Goal: Information Seeking & Learning: Check status

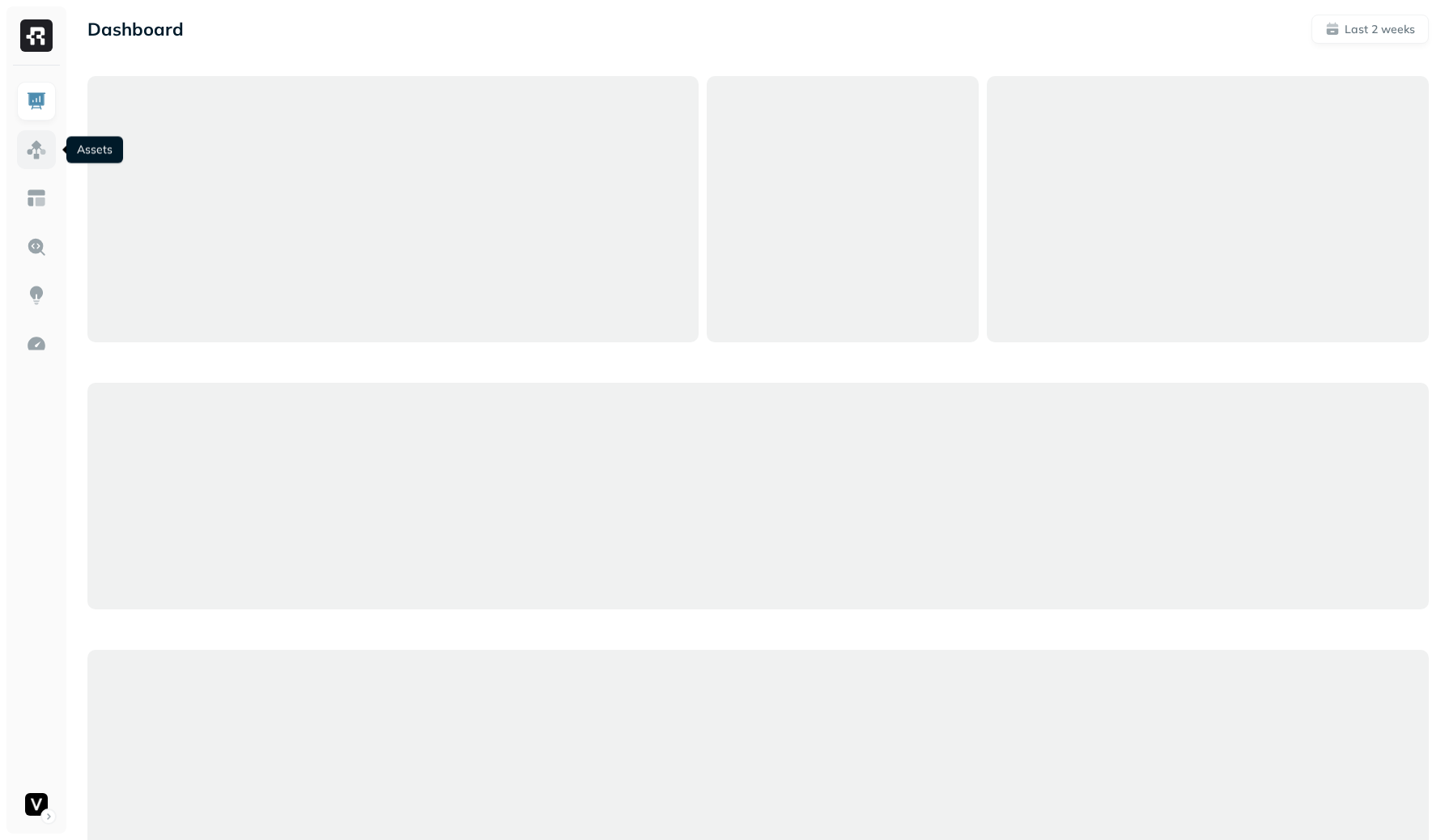
click at [42, 143] on img at bounding box center [36, 149] width 21 height 21
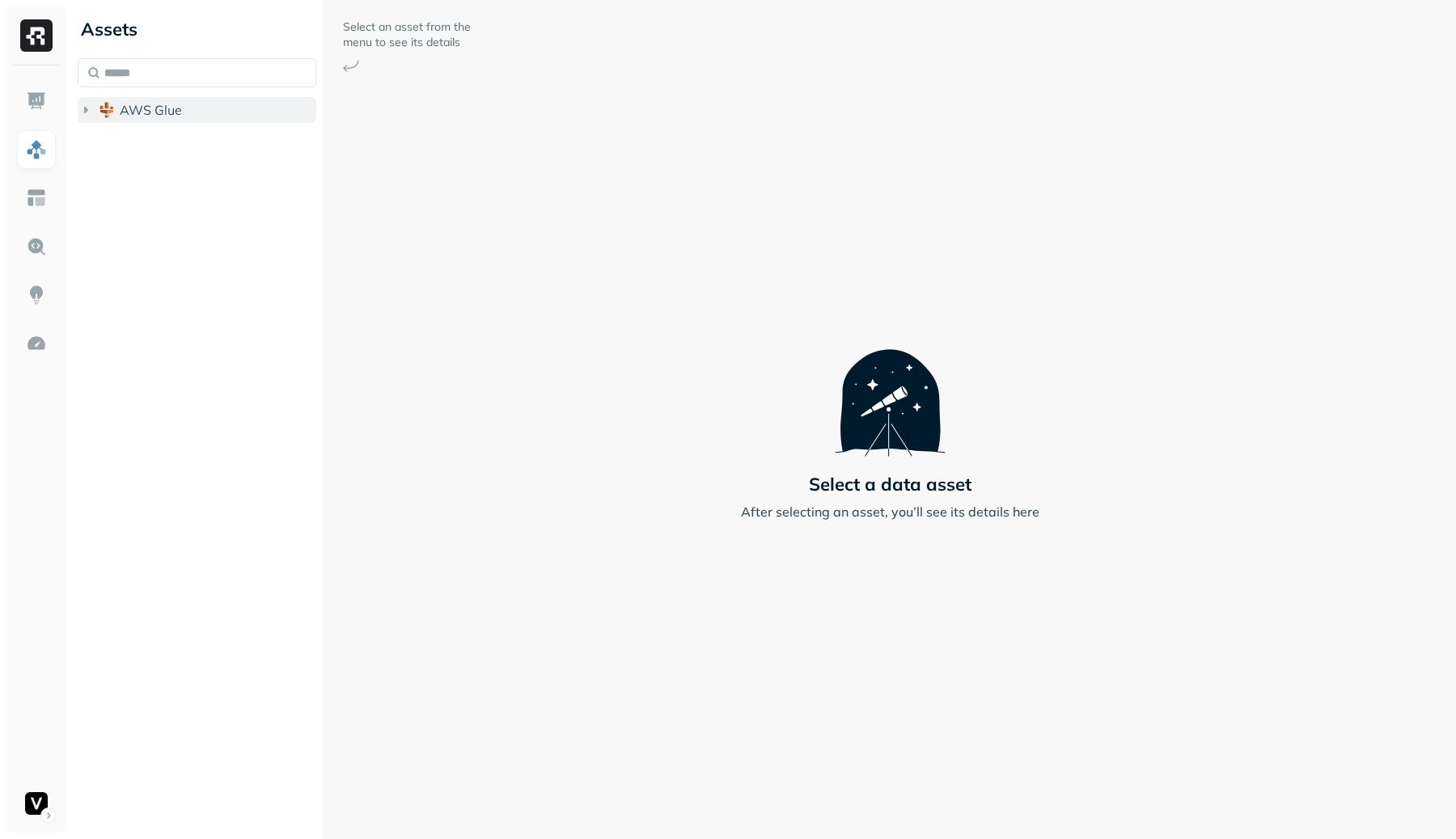
click at [212, 108] on button "AWS Glue" at bounding box center [197, 110] width 239 height 26
click at [204, 128] on button "adn_lakehouse_bronze" at bounding box center [204, 140] width 223 height 26
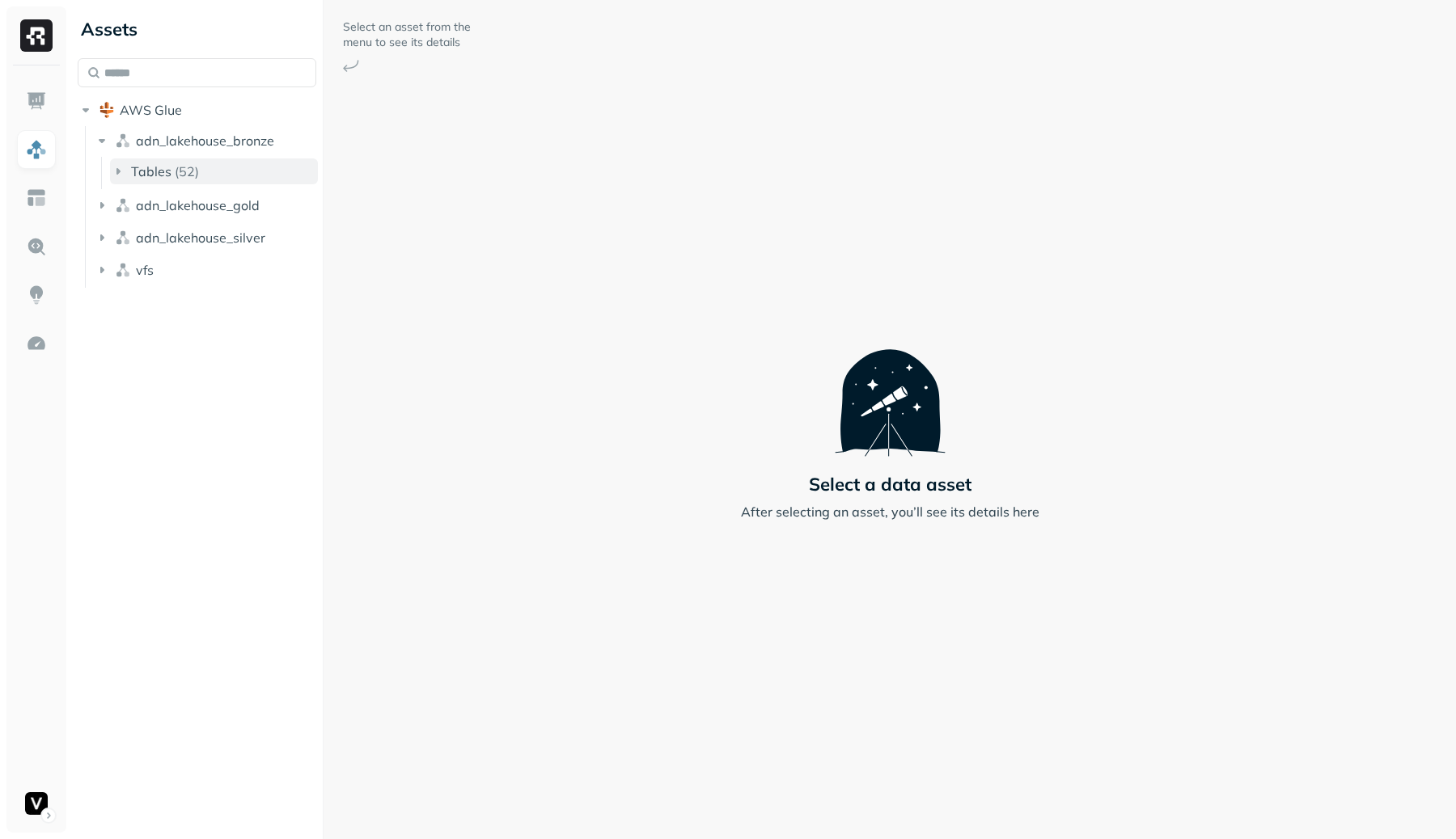
click at [199, 171] on button "Tables ( 52 )" at bounding box center [214, 171] width 208 height 26
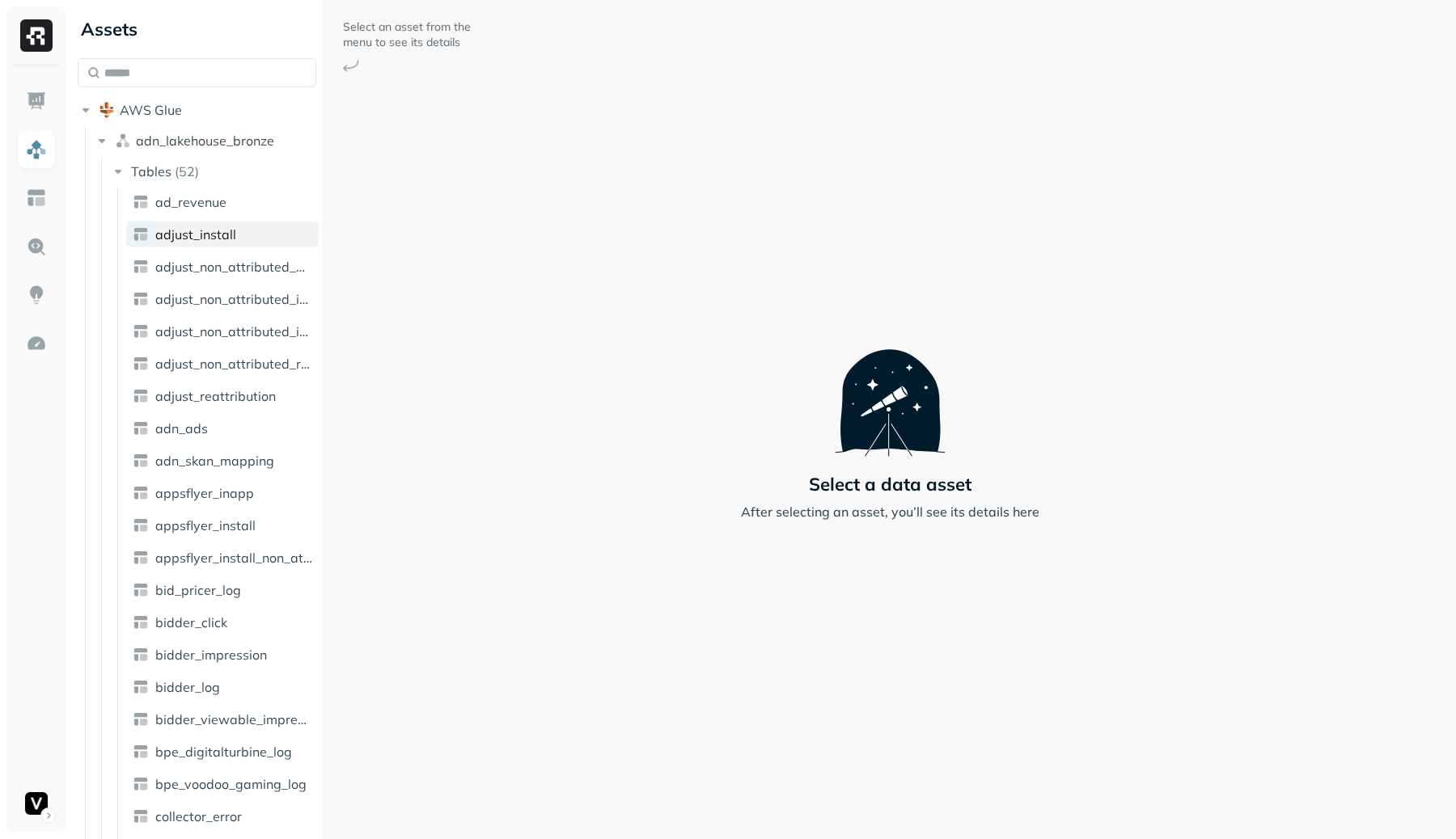
click at [208, 240] on span "adjust_install" at bounding box center [195, 234] width 80 height 16
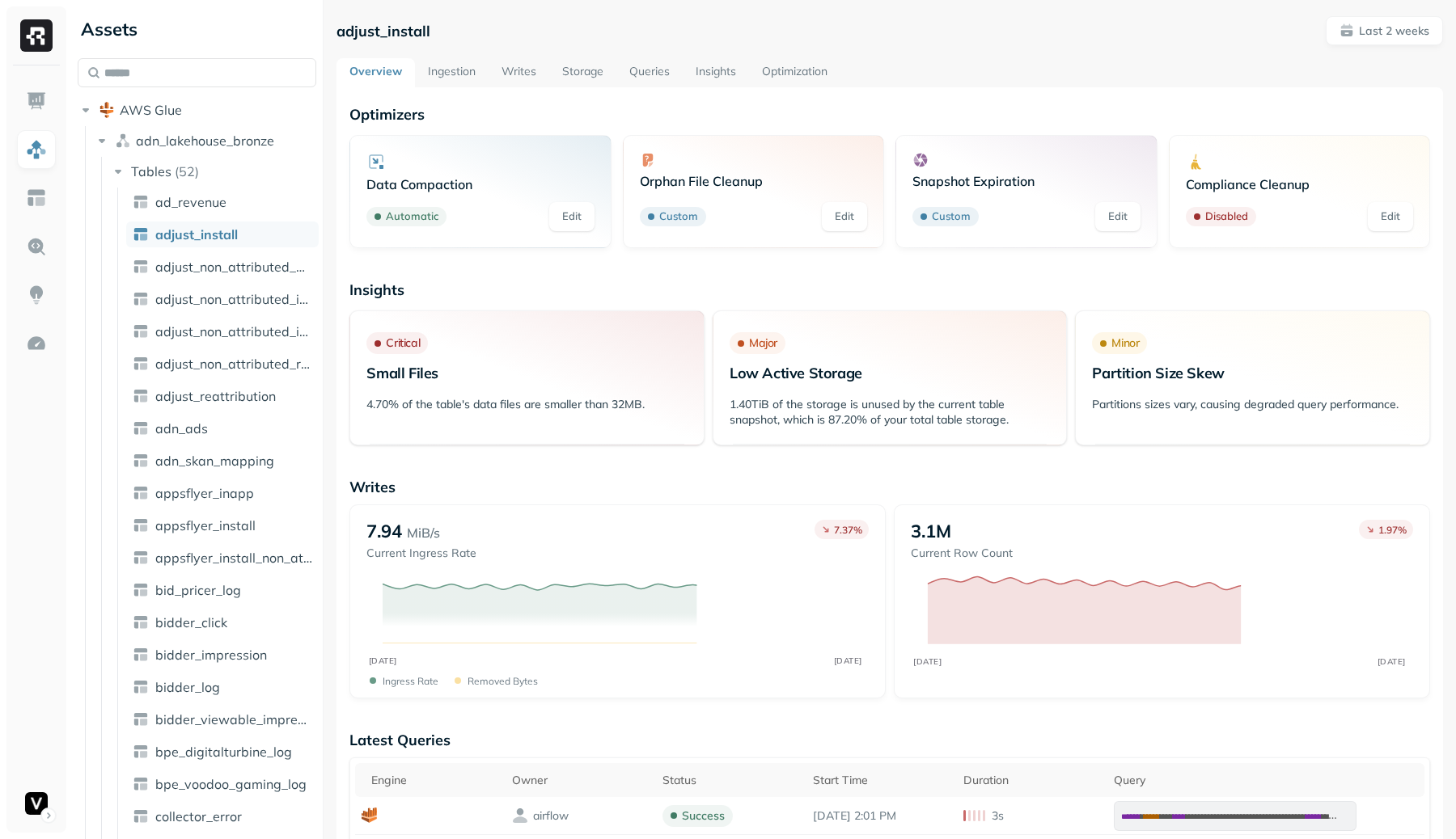
click at [508, 61] on link "Writes" at bounding box center [519, 72] width 61 height 29
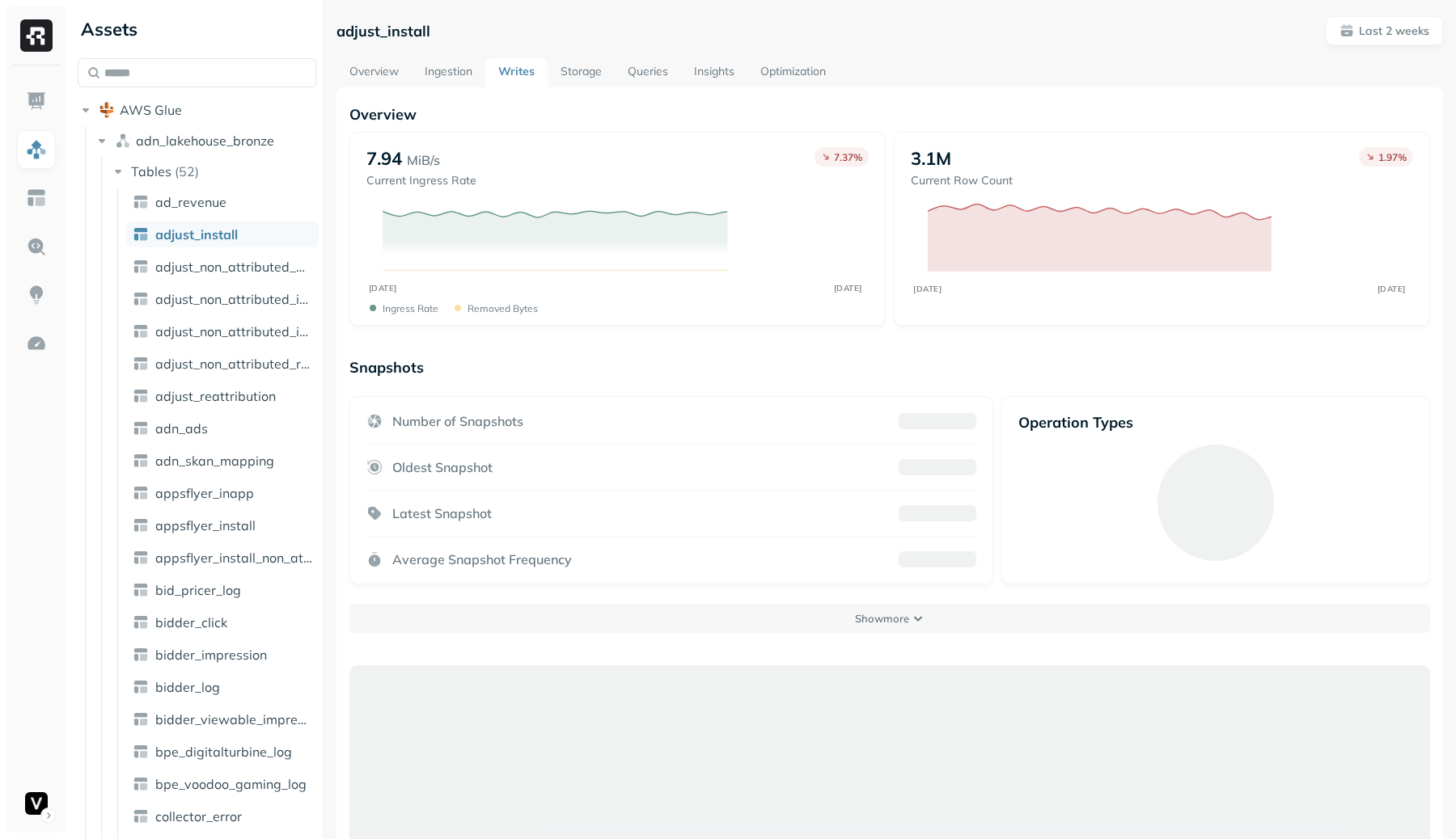
scroll to position [87, 0]
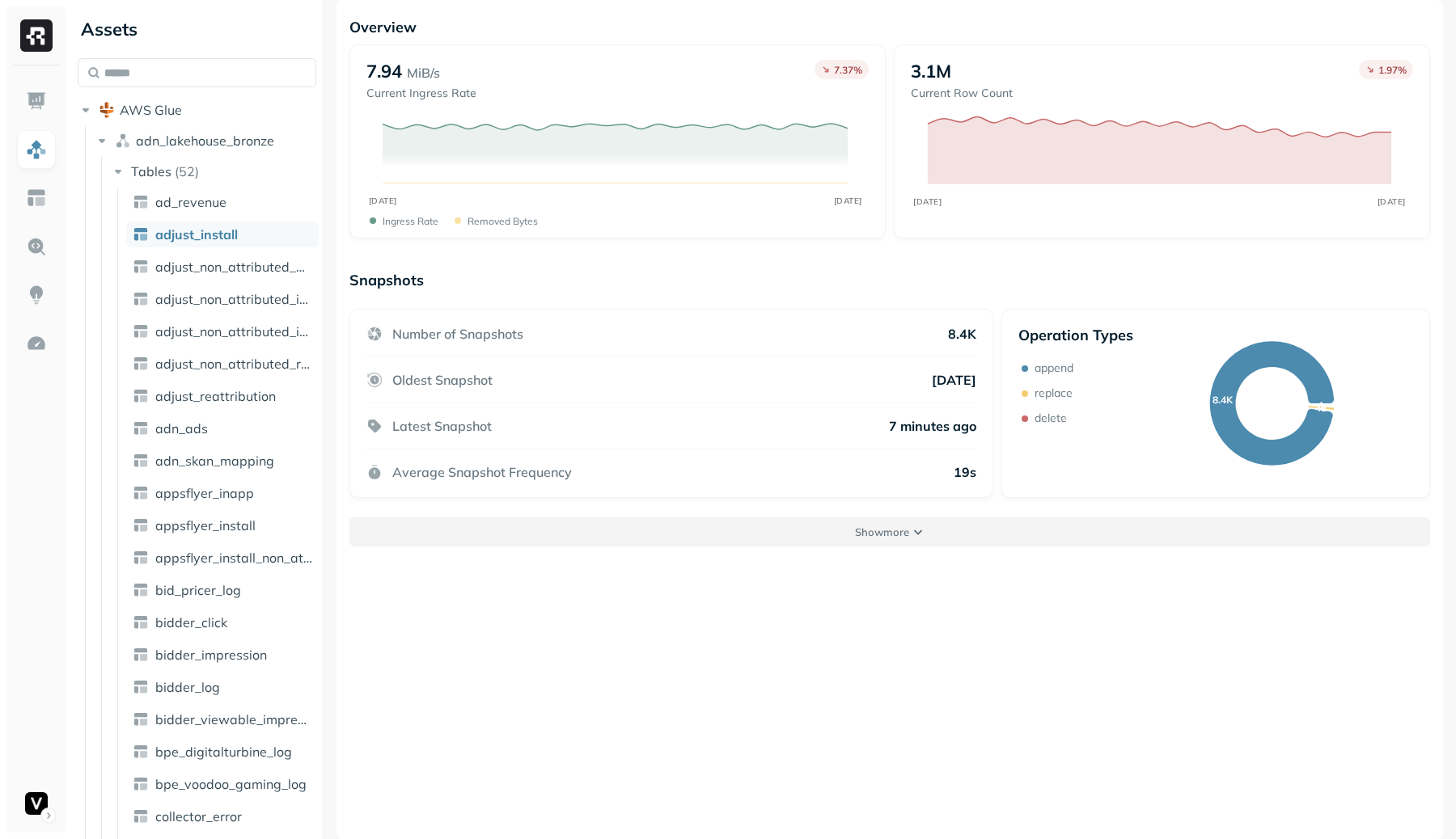
click at [863, 531] on p "Show more" at bounding box center [882, 532] width 55 height 16
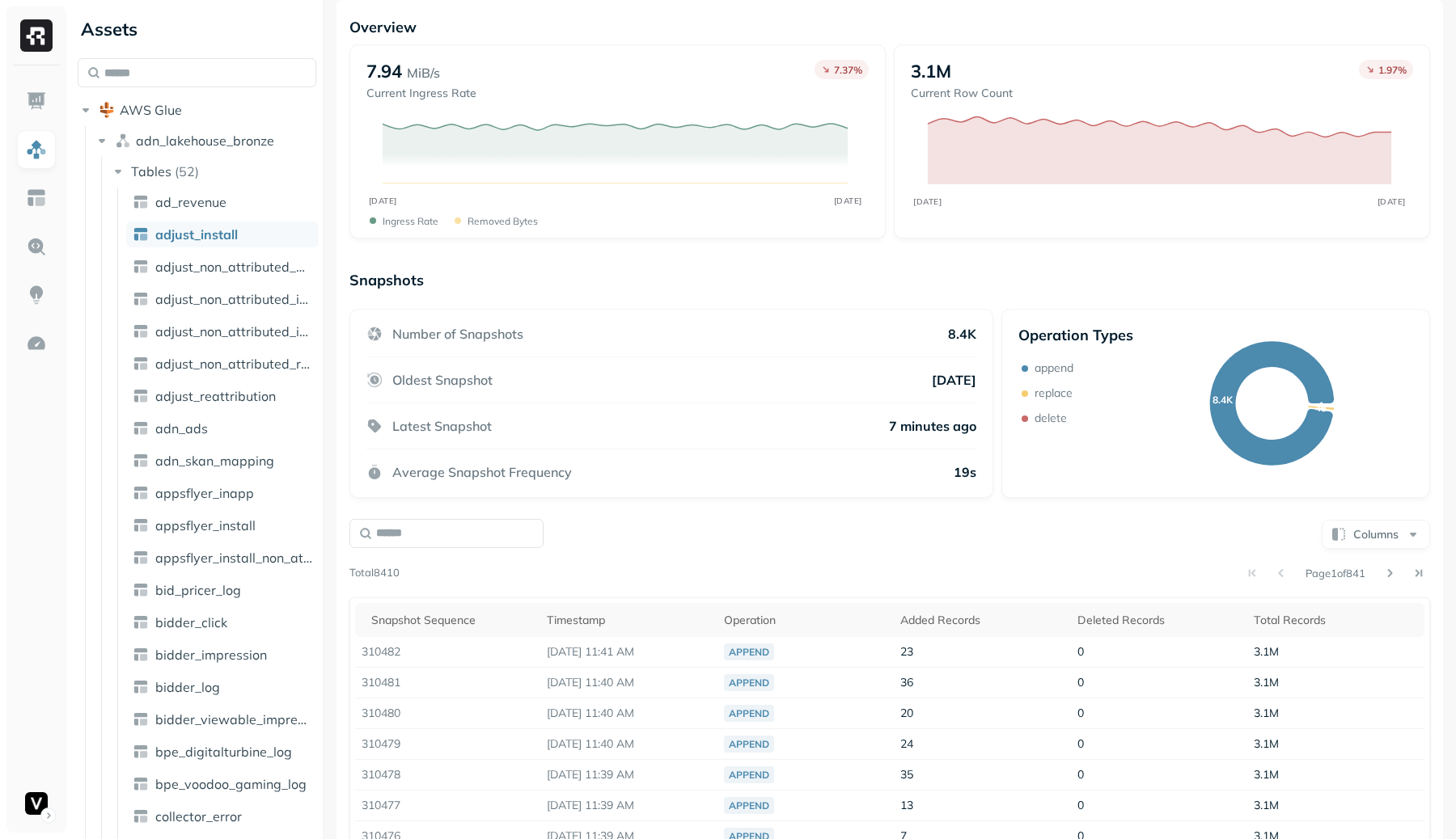
scroll to position [255, 0]
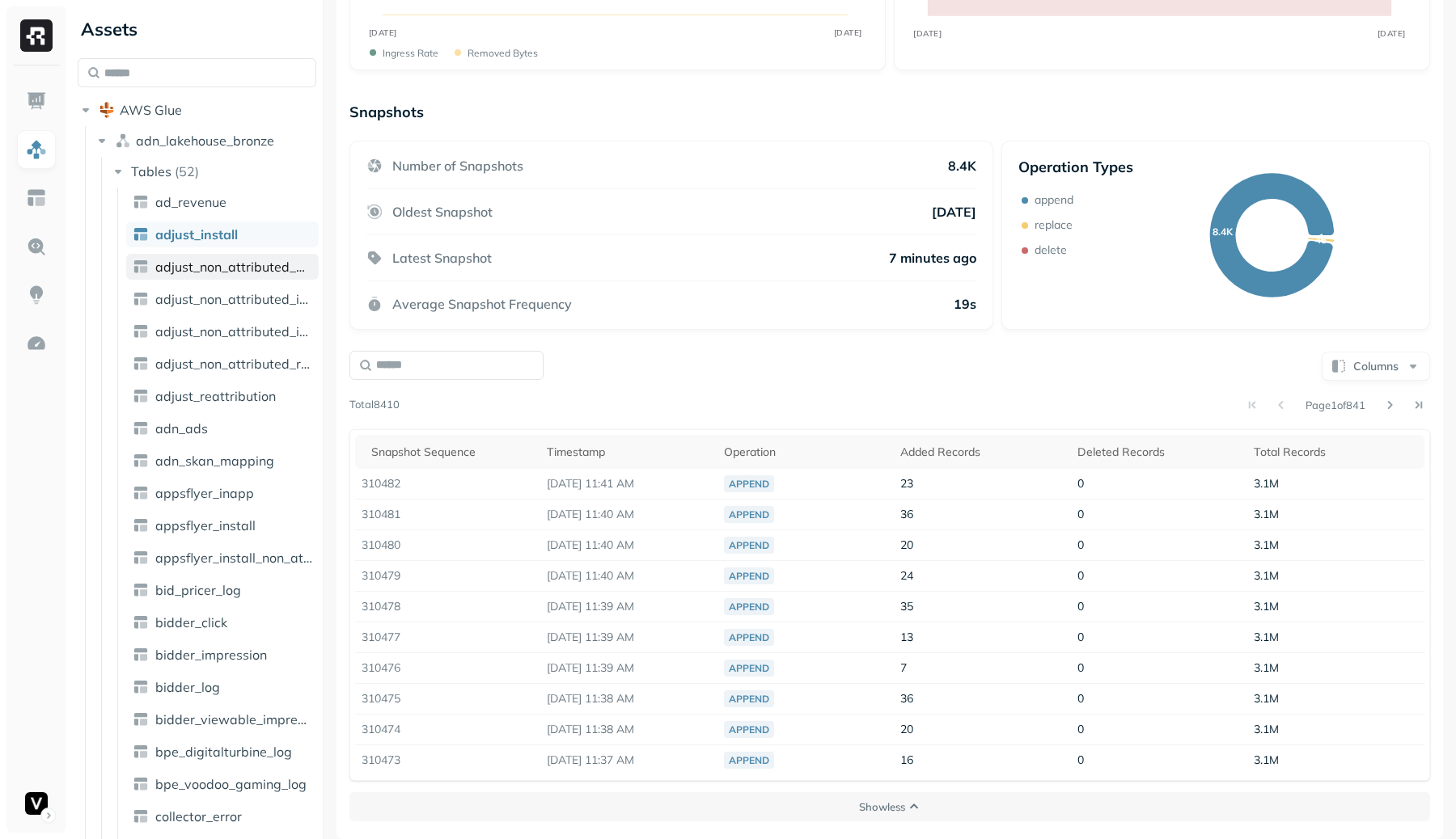
click at [254, 261] on span "adjust_non_attributed_ad_revenue" at bounding box center [234, 266] width 157 height 16
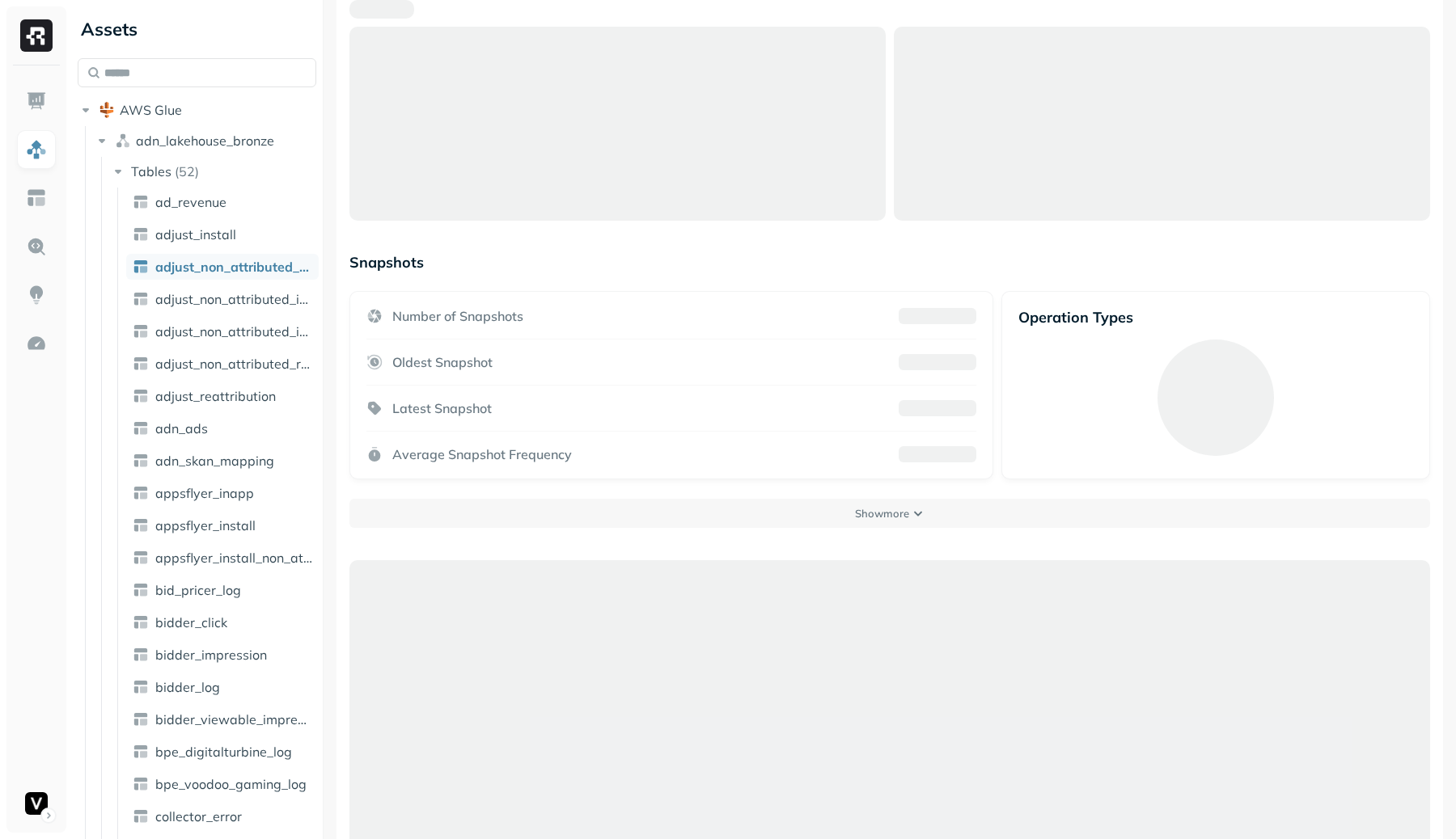
scroll to position [87, 0]
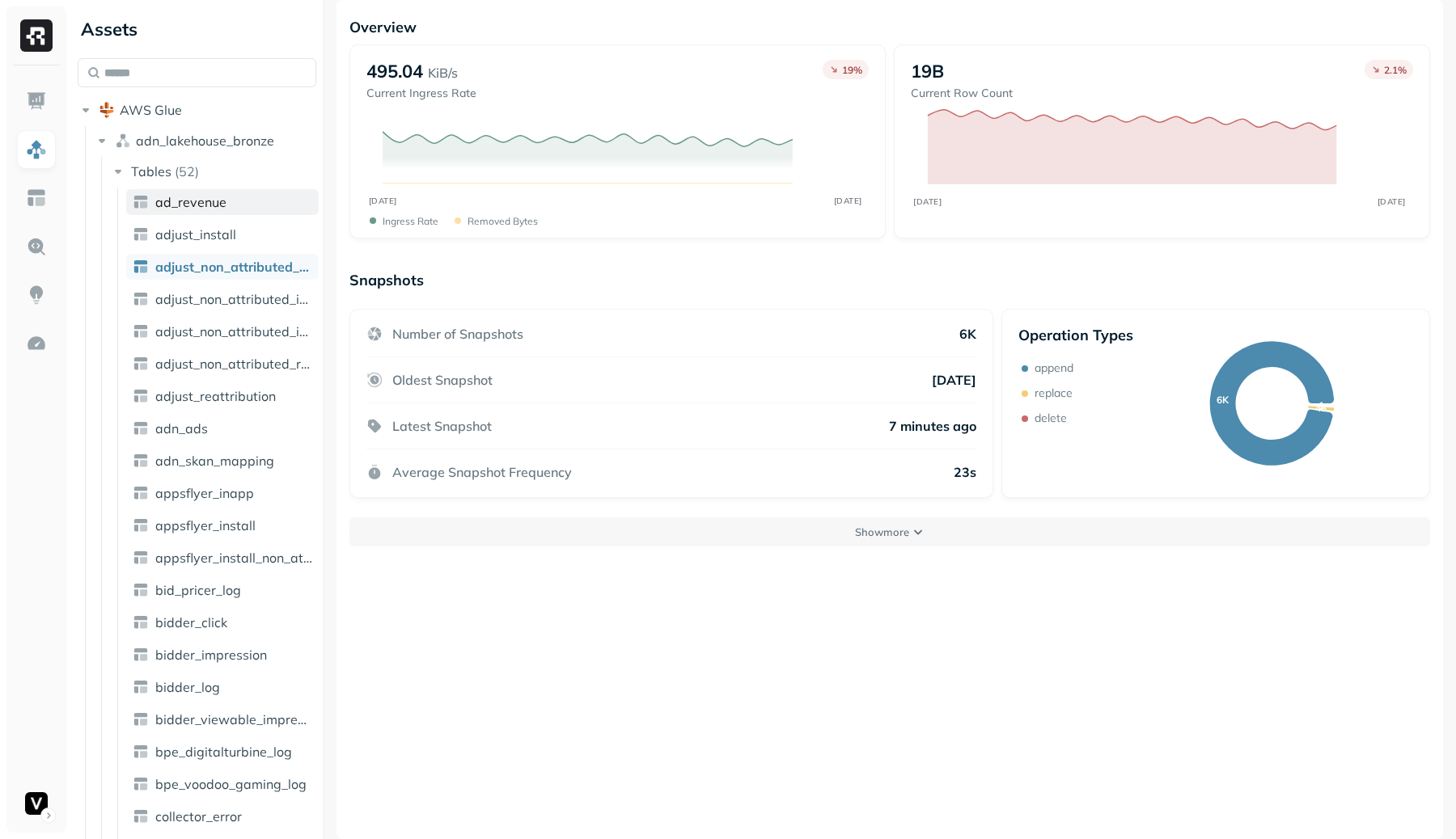
click at [270, 205] on link "ad_revenue" at bounding box center [222, 202] width 192 height 26
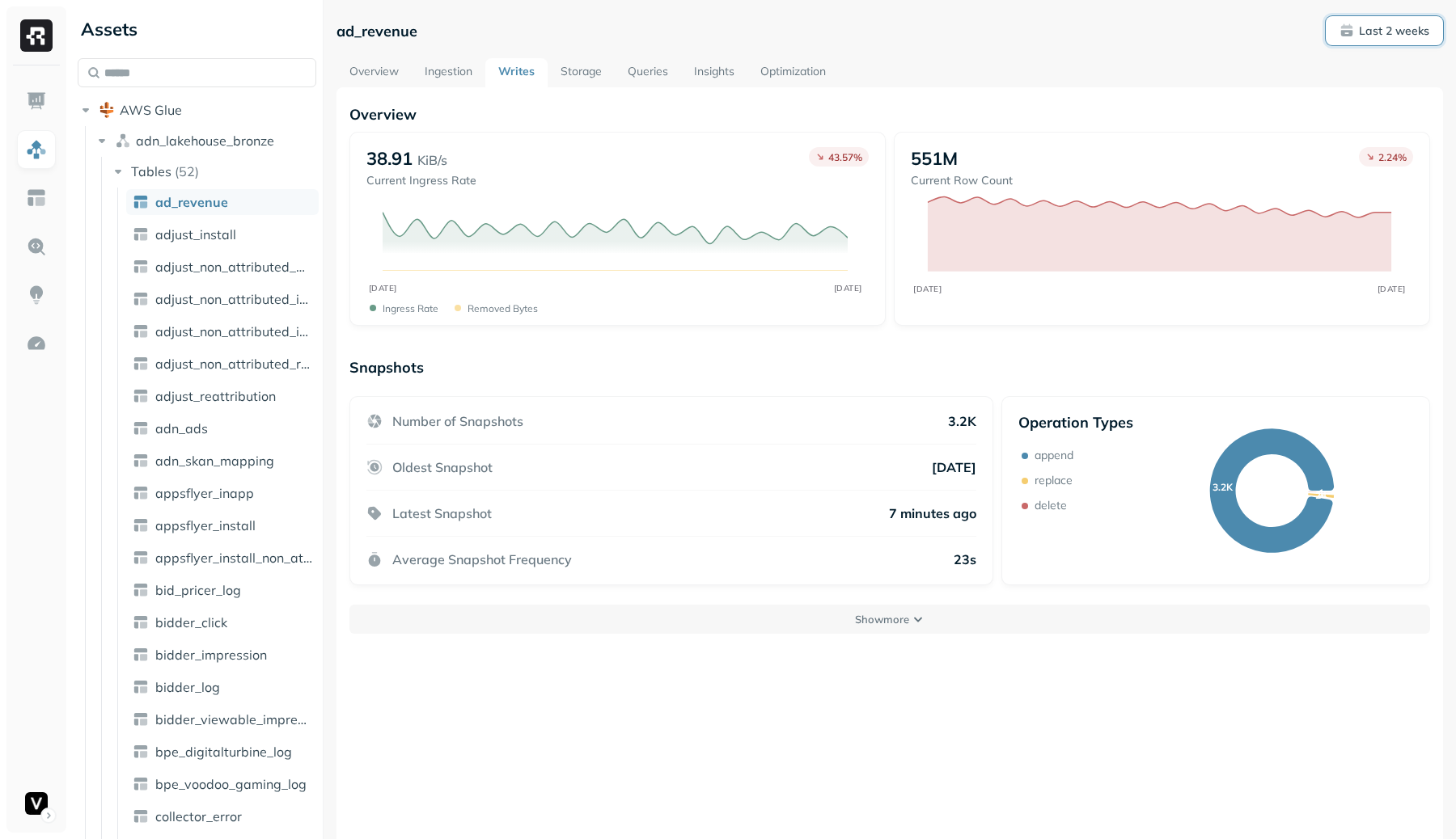
click at [1397, 31] on p "Last 2 weeks" at bounding box center [1394, 30] width 70 height 16
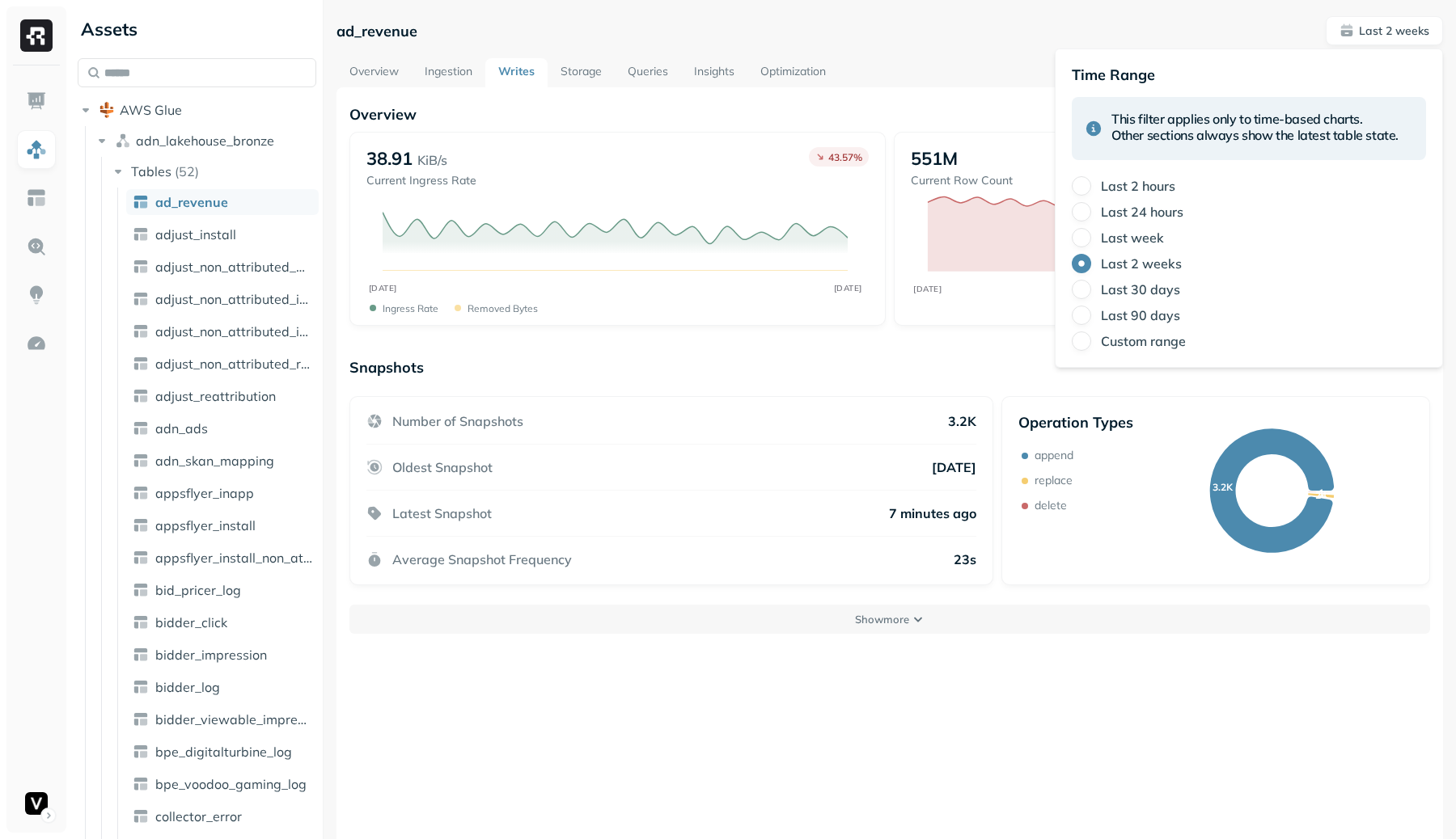
click at [1141, 283] on label "Last 30 days" at bounding box center [1141, 288] width 80 height 16
click at [1091, 283] on button "Last 30 days" at bounding box center [1081, 289] width 19 height 19
click at [1136, 256] on label "Last 2 weeks" at bounding box center [1141, 262] width 80 height 16
click at [1091, 256] on button "Last 2 weeks" at bounding box center [1081, 263] width 19 height 19
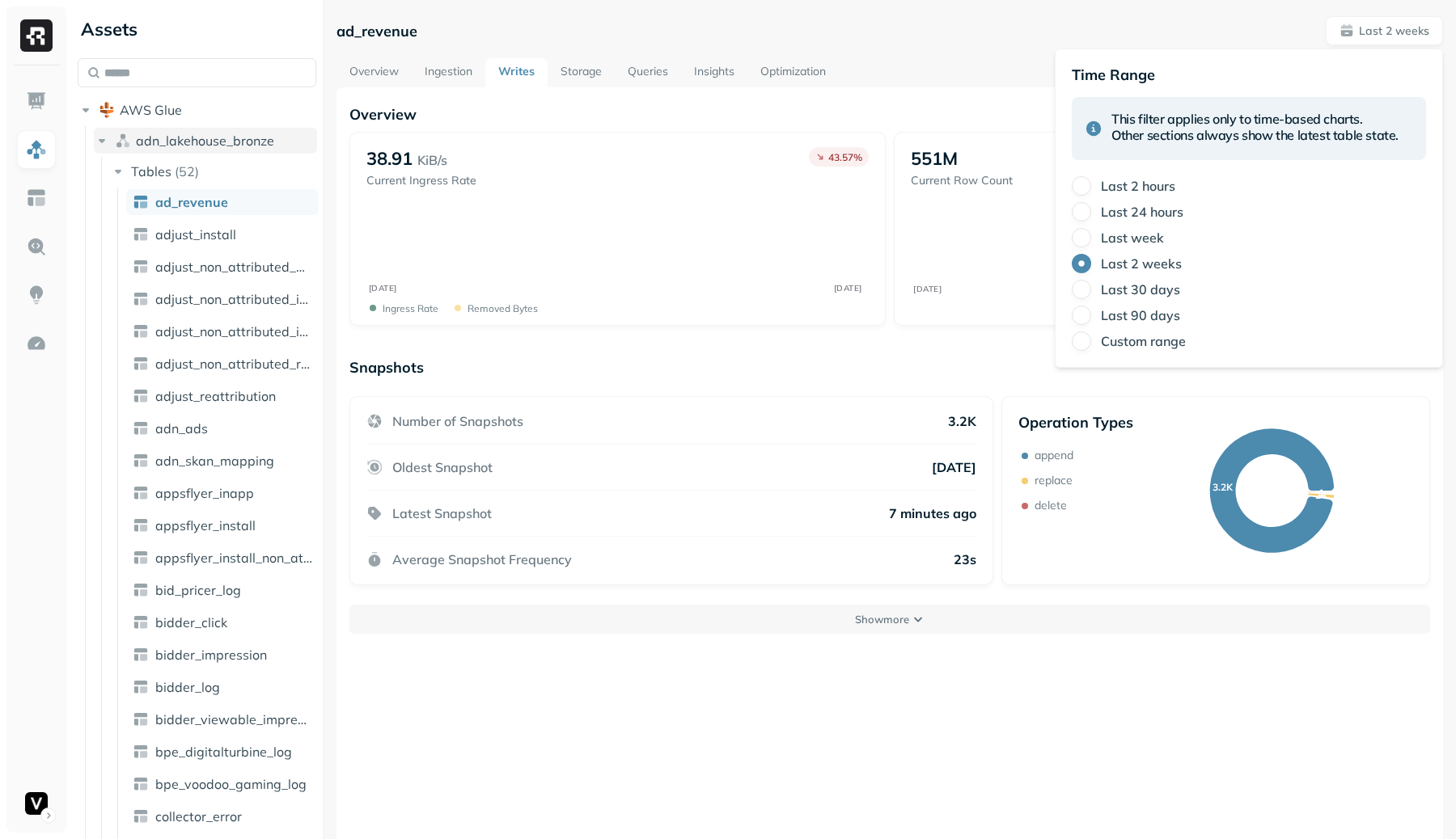
click at [236, 142] on span "adn_lakehouse_bronze" at bounding box center [205, 140] width 139 height 16
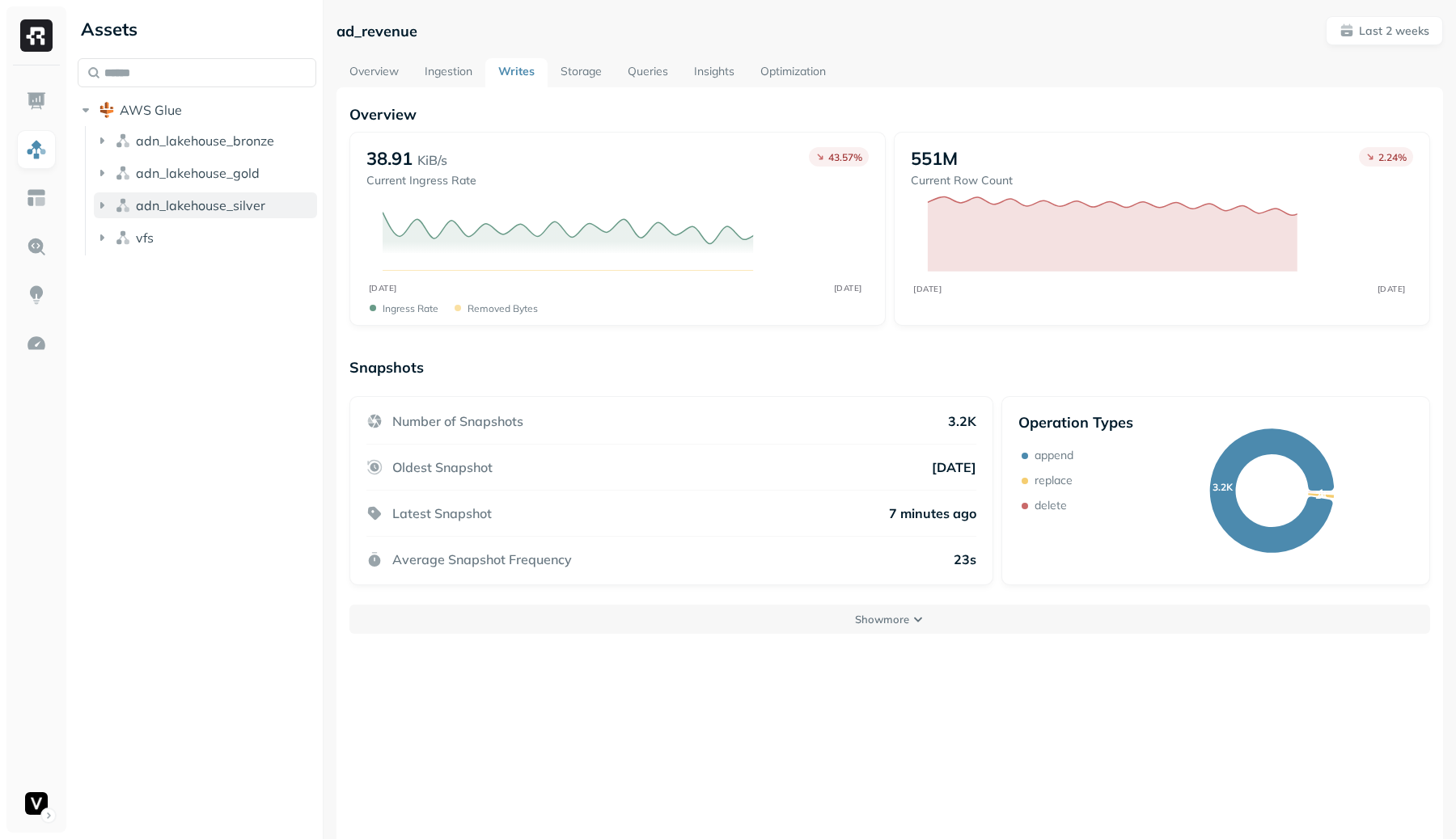
click at [223, 212] on span "adn_lakehouse_silver" at bounding box center [201, 204] width 129 height 16
click at [210, 240] on button "Tables ( 111 )" at bounding box center [214, 236] width 208 height 26
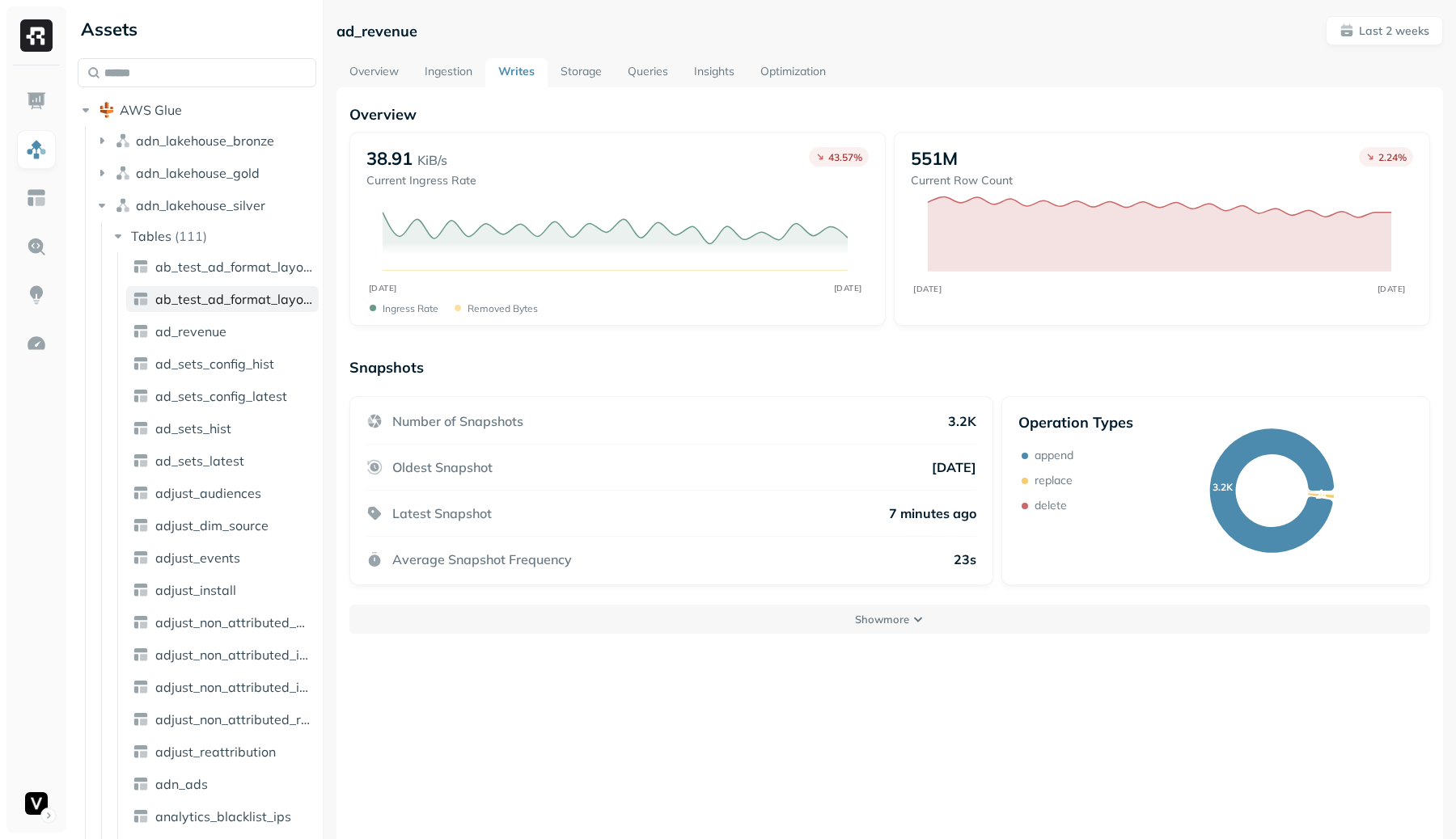
click at [239, 310] on link "ab_test_ad_format_layout_config_latest" at bounding box center [222, 299] width 192 height 26
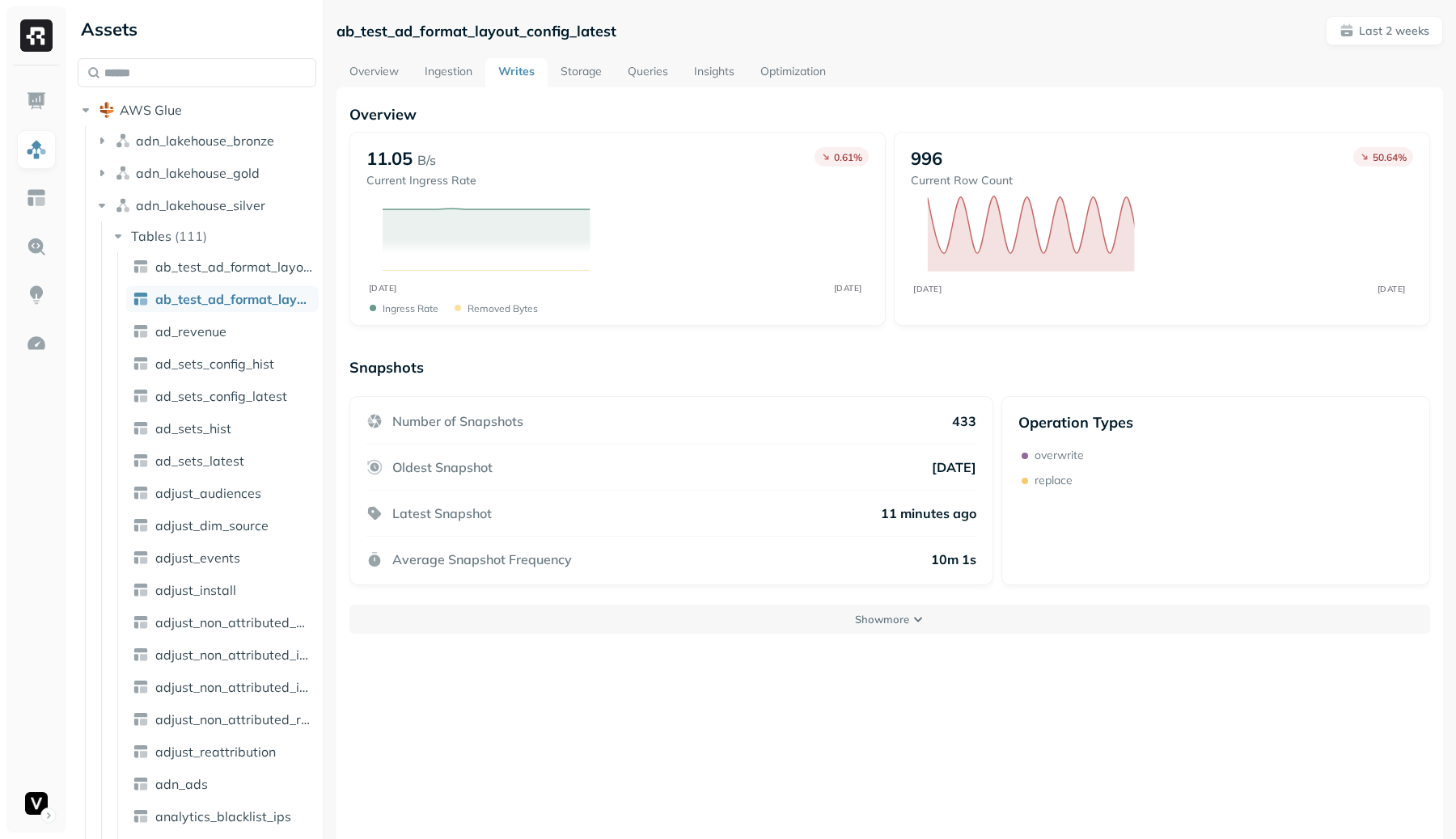
scroll to position [27, 0]
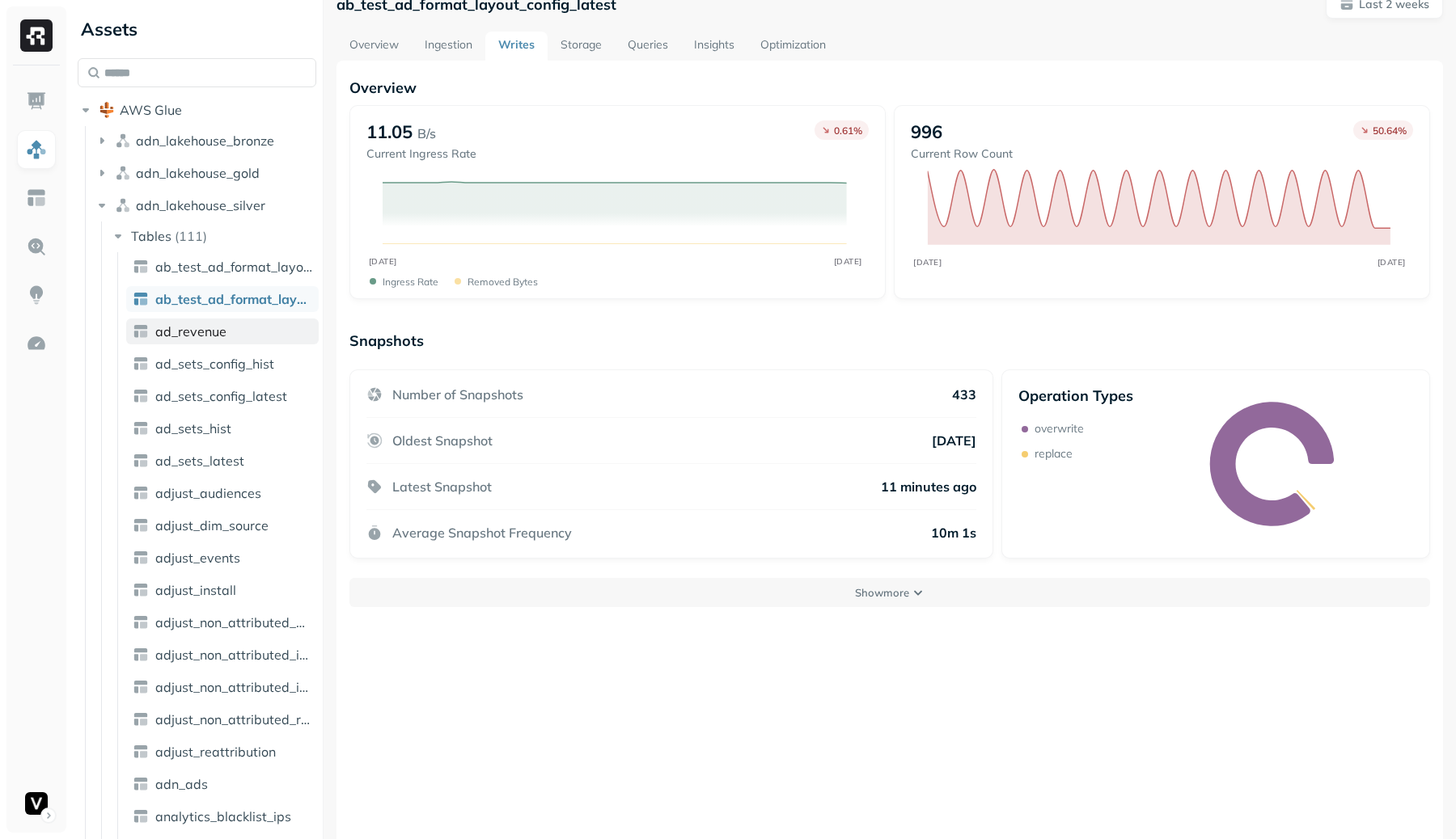
click at [226, 326] on link "ad_revenue" at bounding box center [222, 332] width 192 height 26
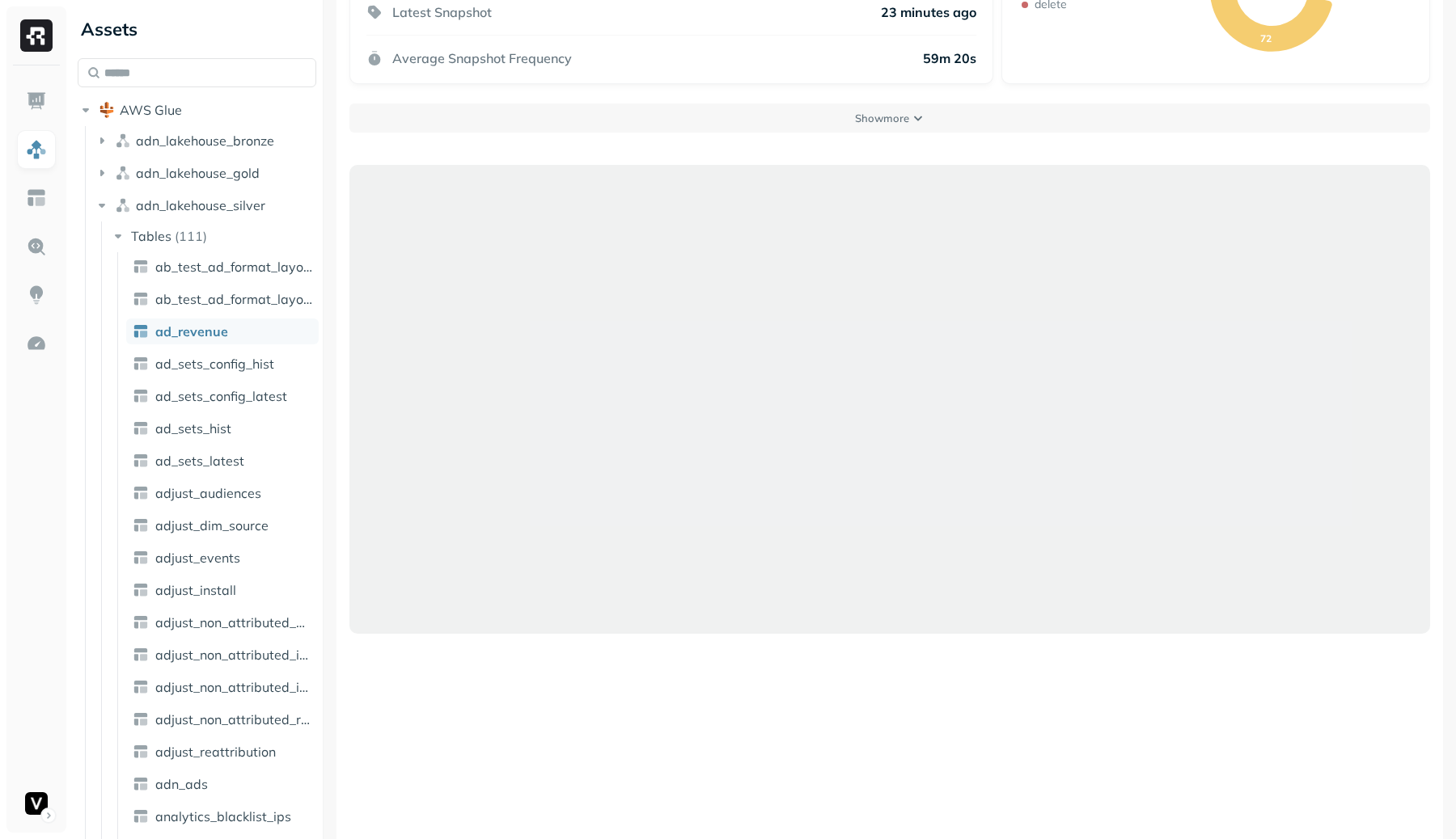
scroll to position [283, 0]
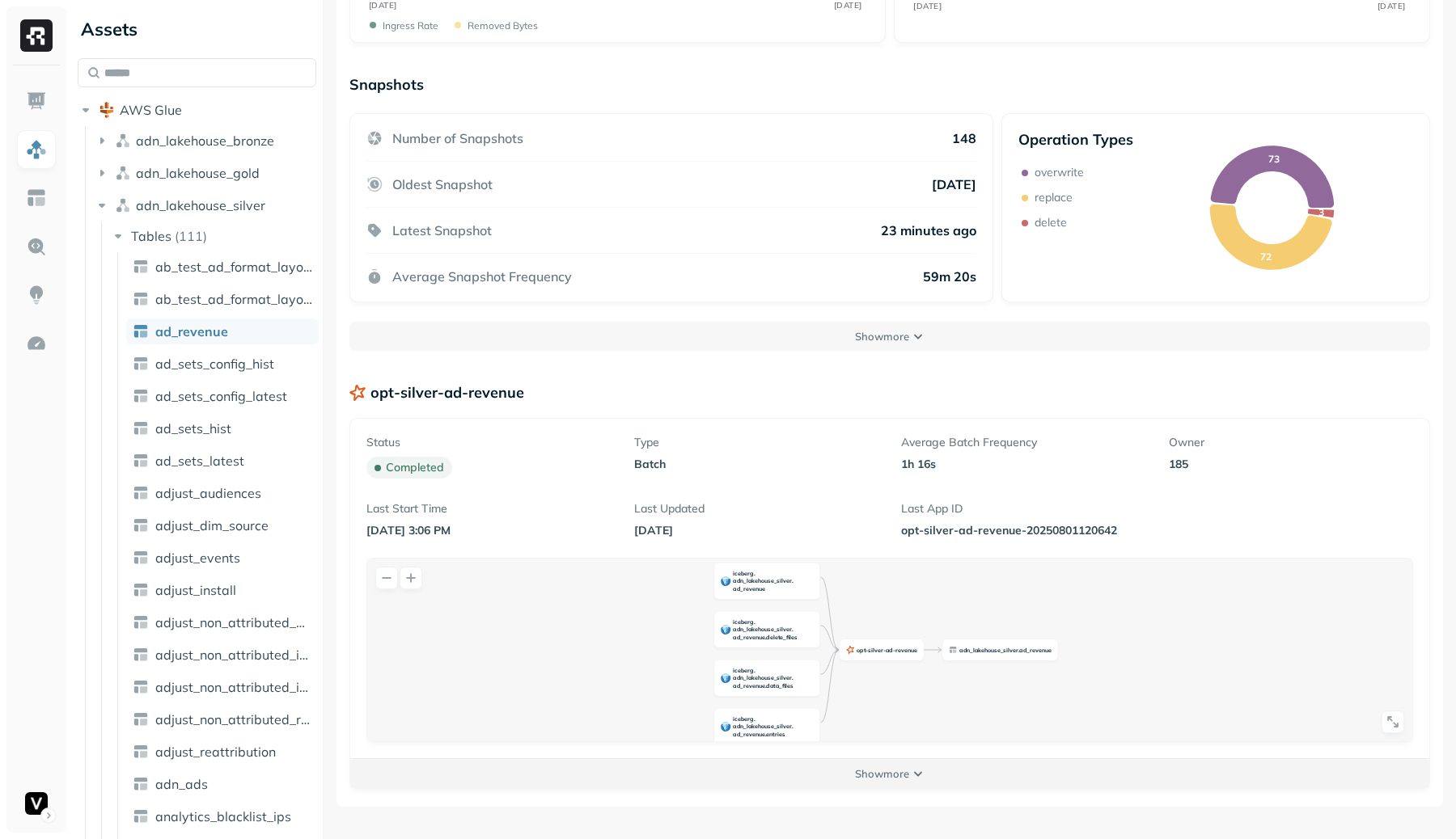
click at [944, 779] on button "Show more" at bounding box center [889, 773] width 1079 height 29
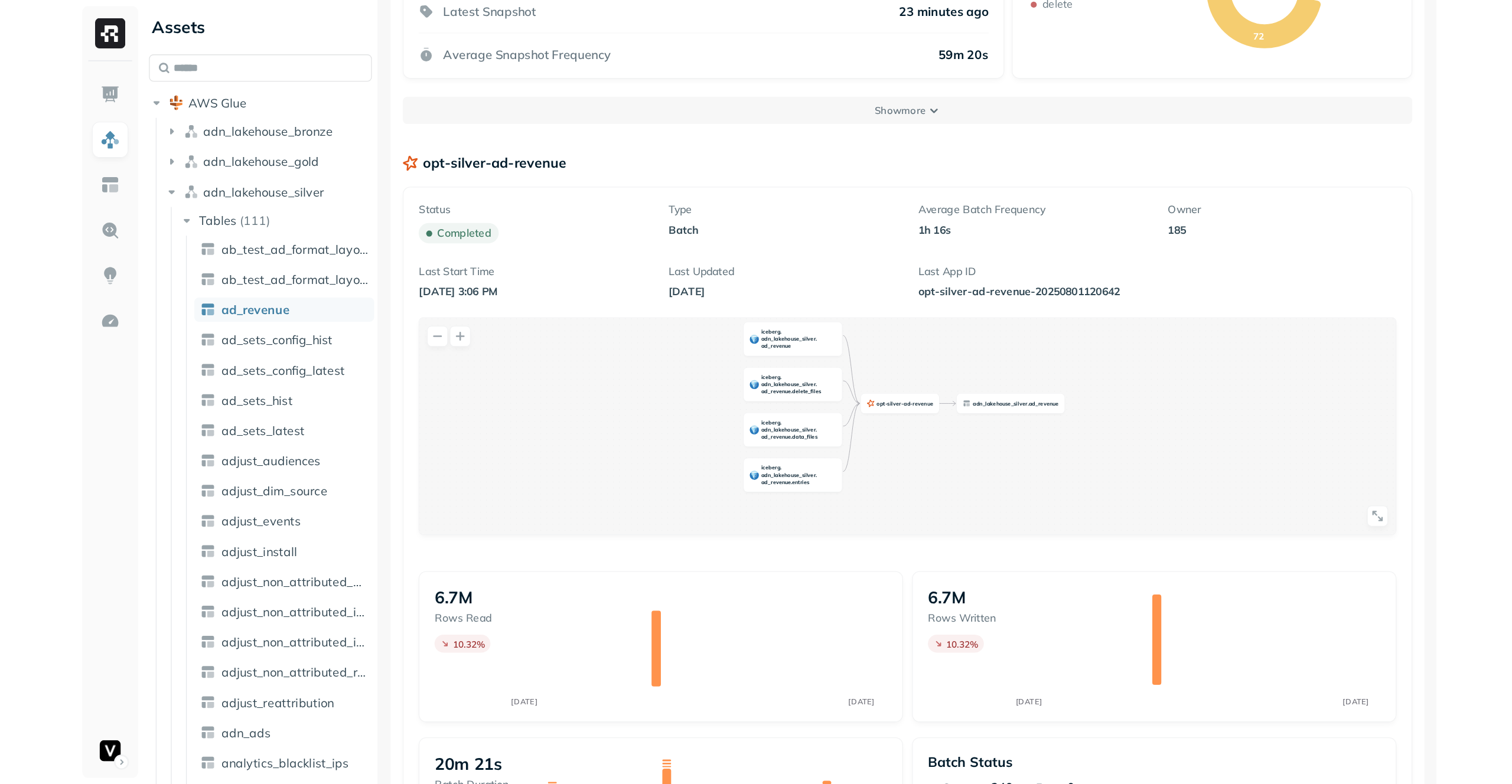
scroll to position [511, 0]
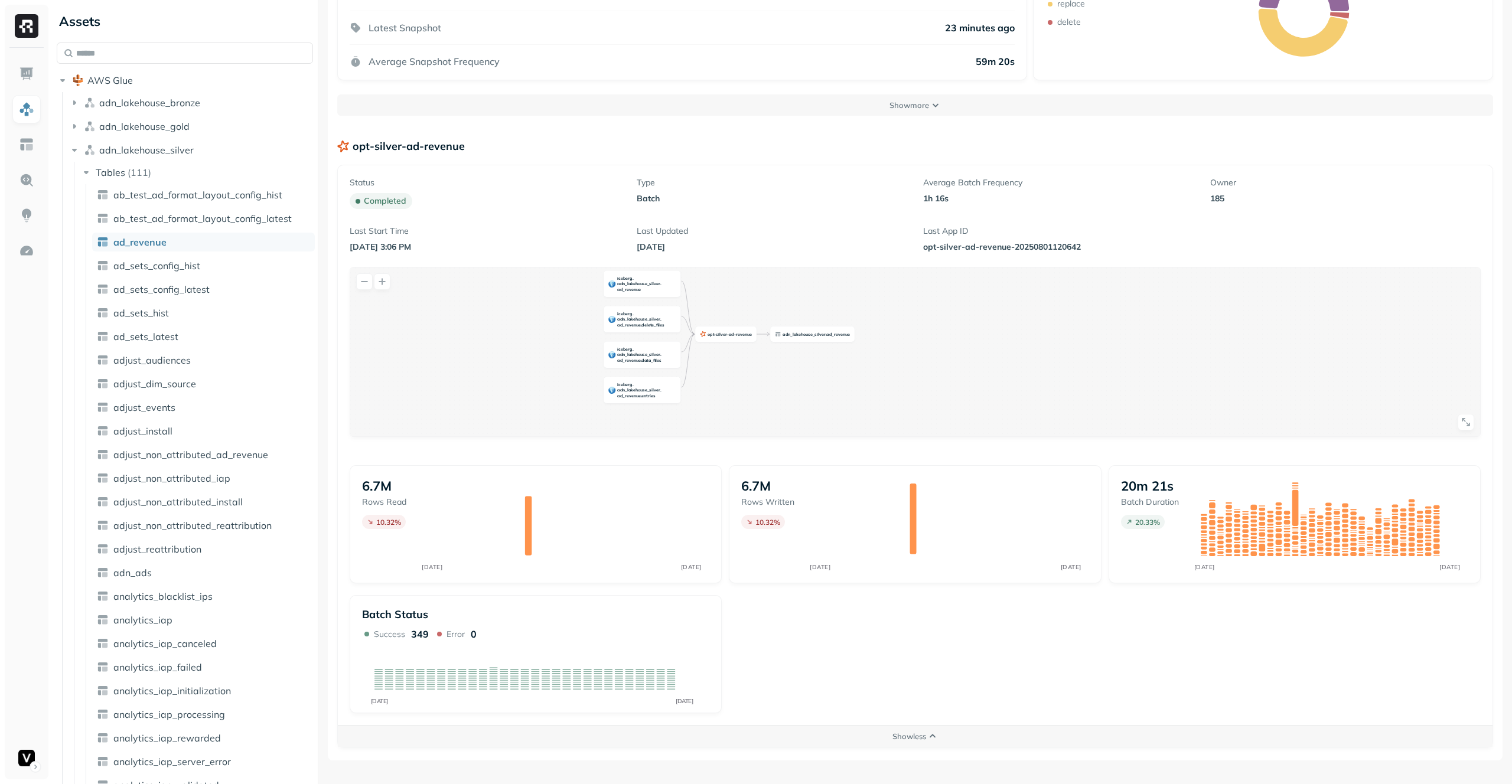
scroll to position [0, 0]
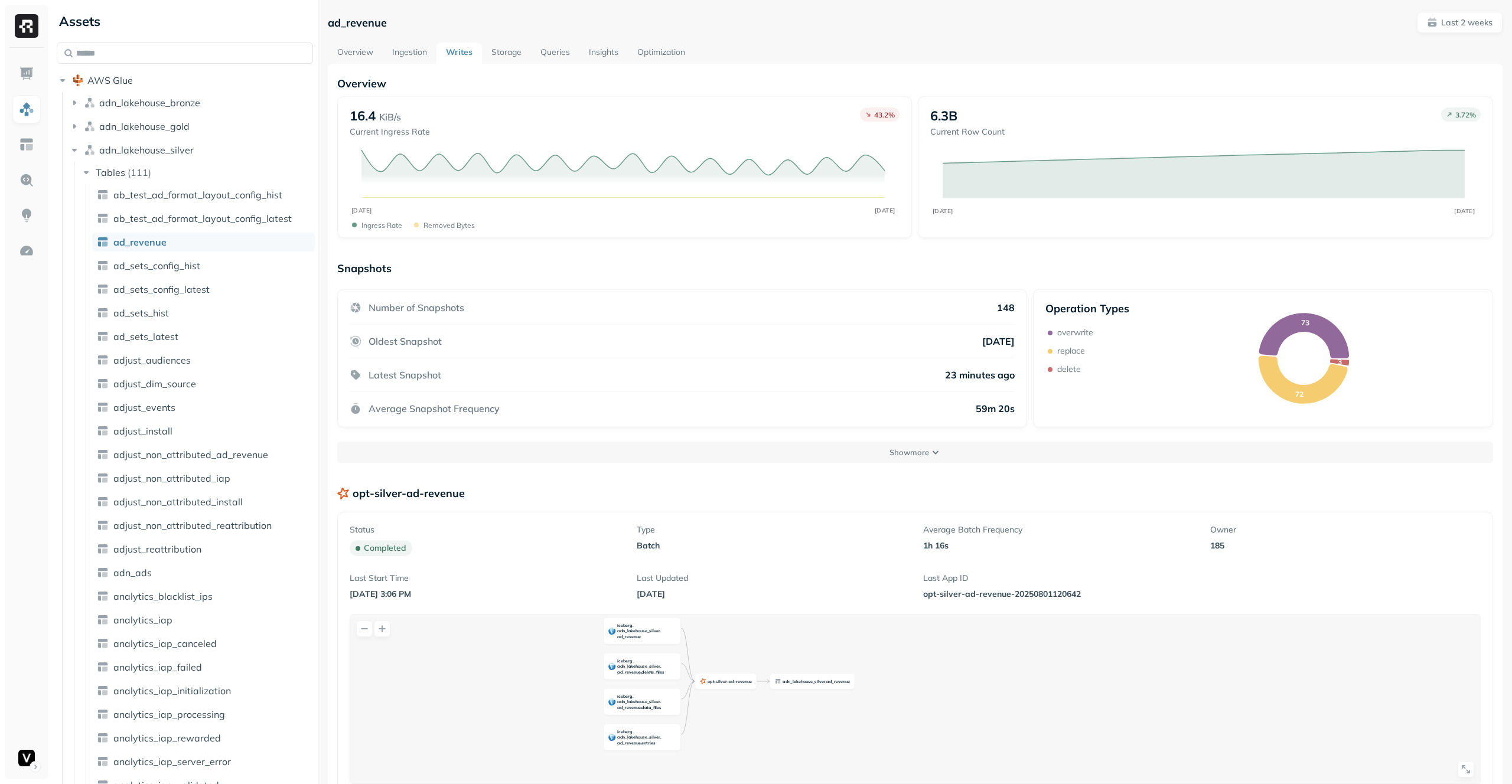
click at [591, 15] on div "ad_revenue Last 2 weeks" at bounding box center [915, 22] width 1174 height 21
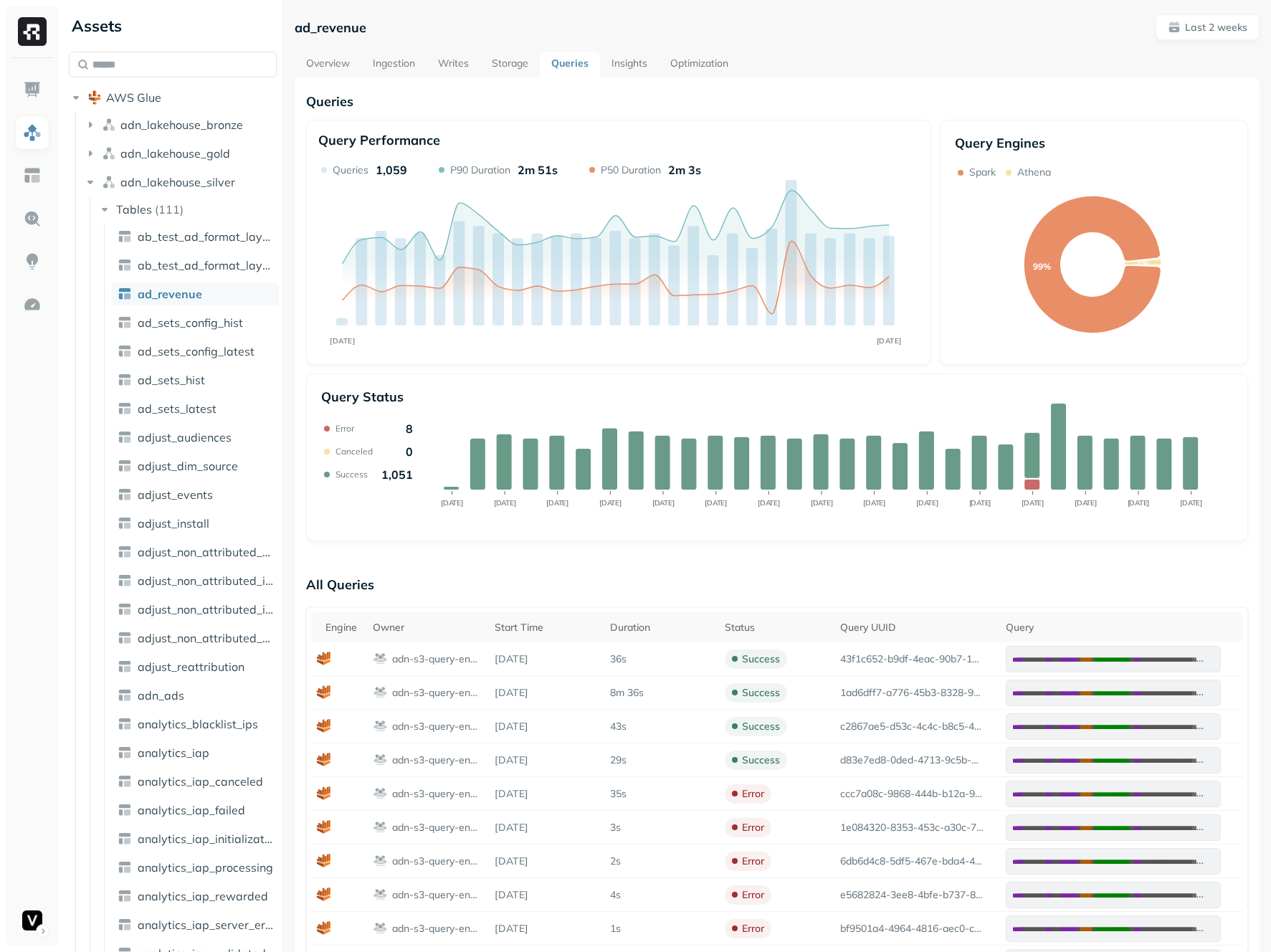
click at [456, 61] on link "Writes" at bounding box center [454, 64] width 54 height 25
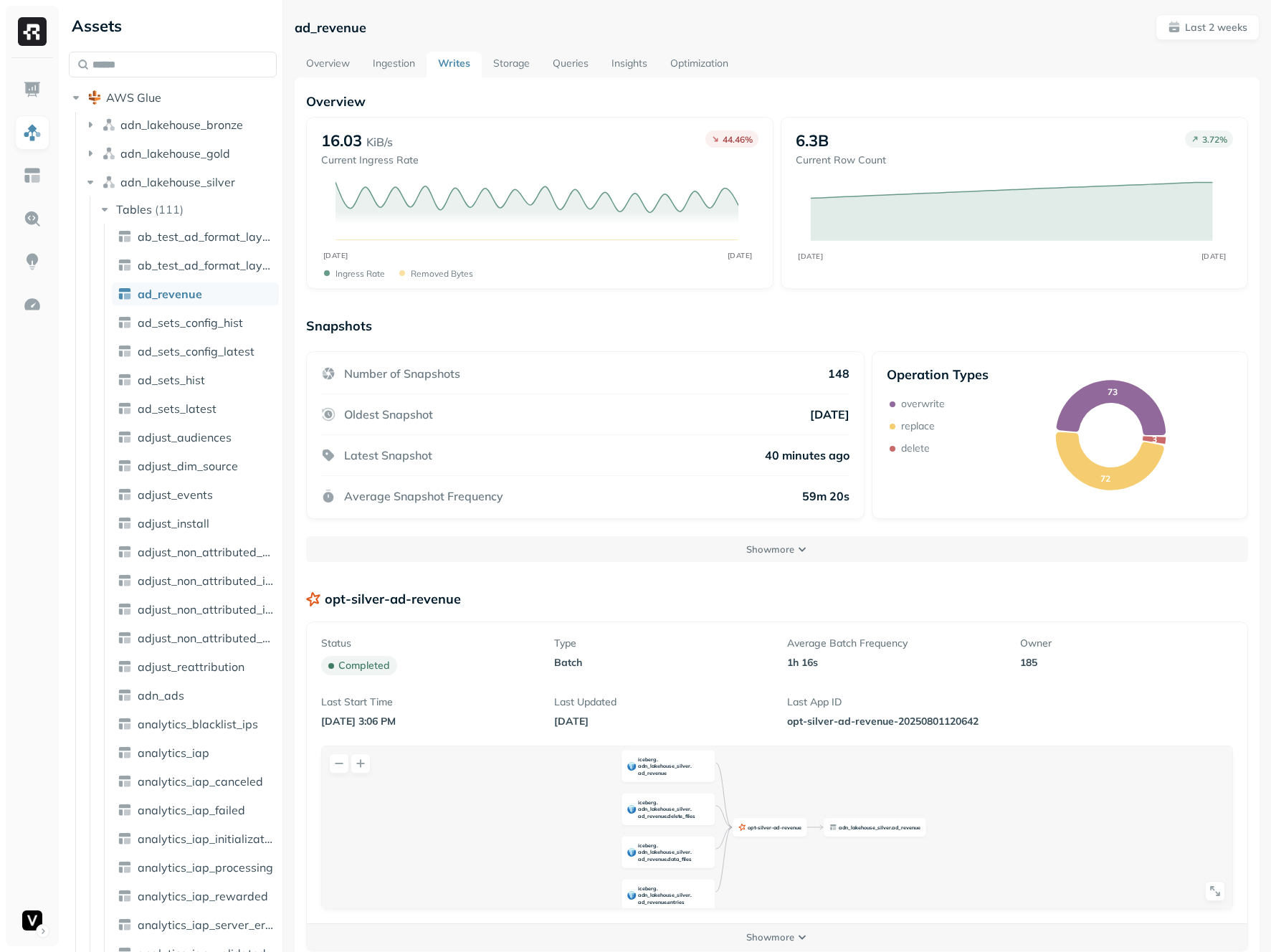
scroll to position [77, 0]
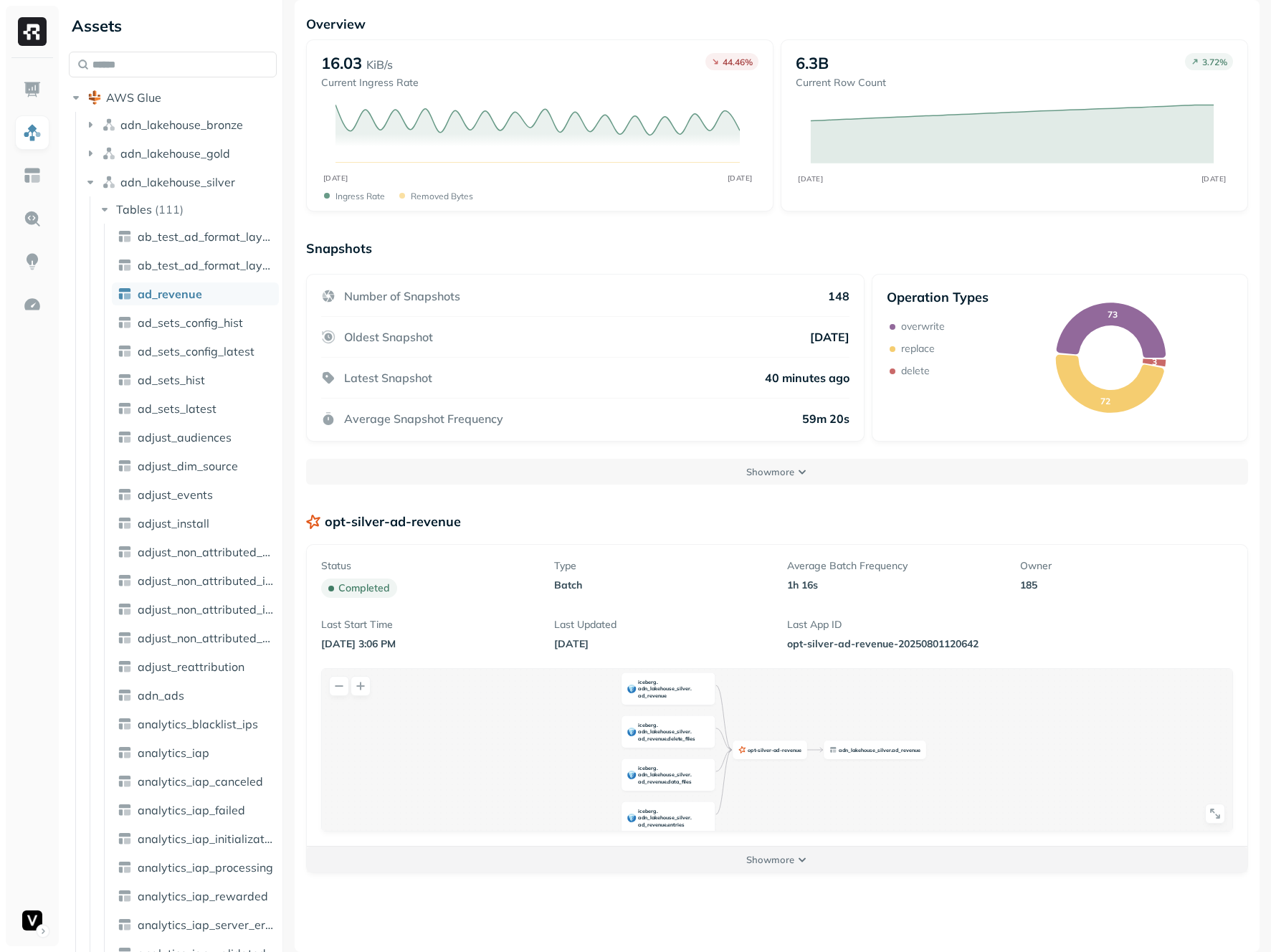
click at [781, 853] on p "Show more" at bounding box center [770, 859] width 48 height 14
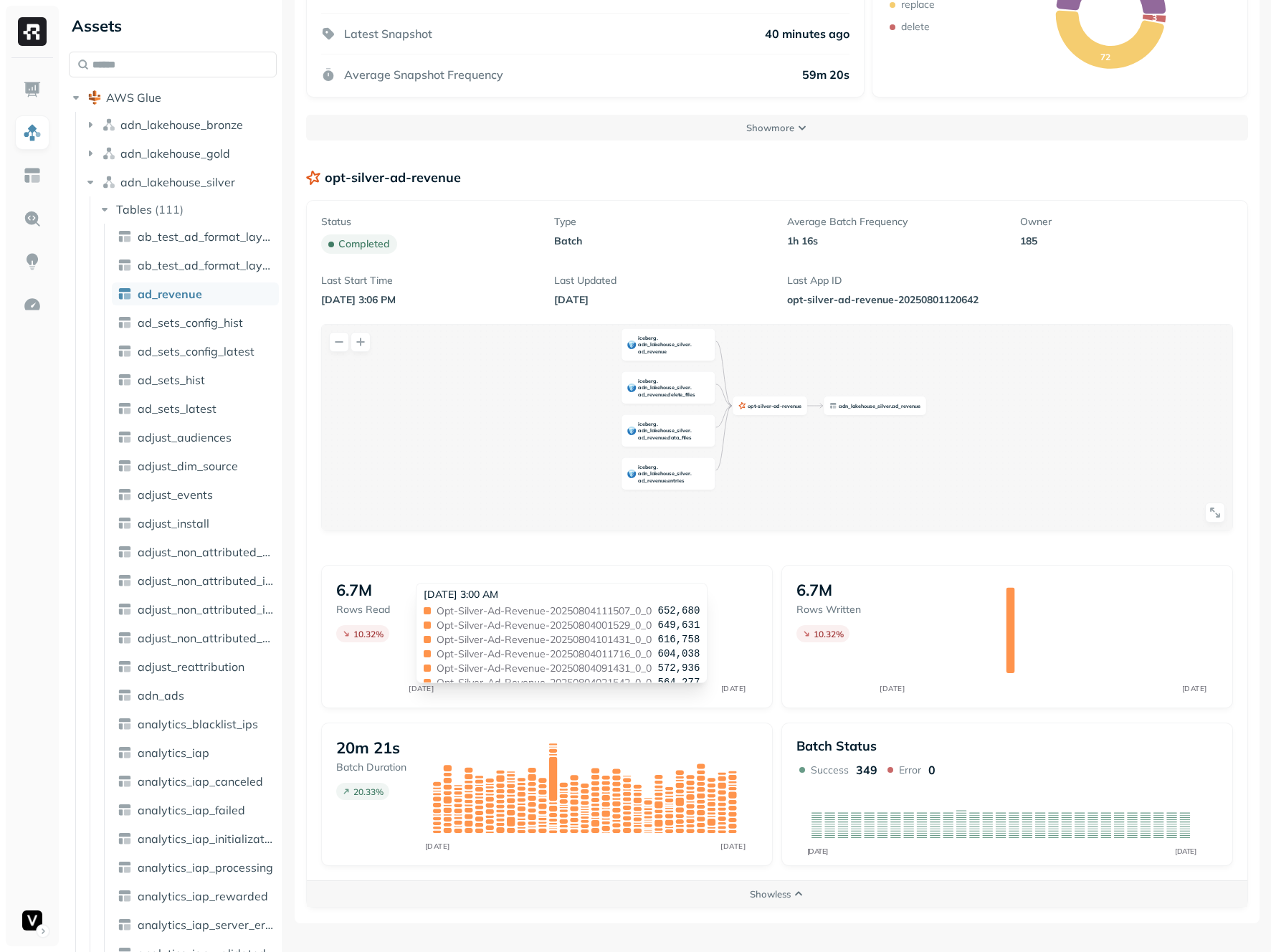
scroll to position [411, 0]
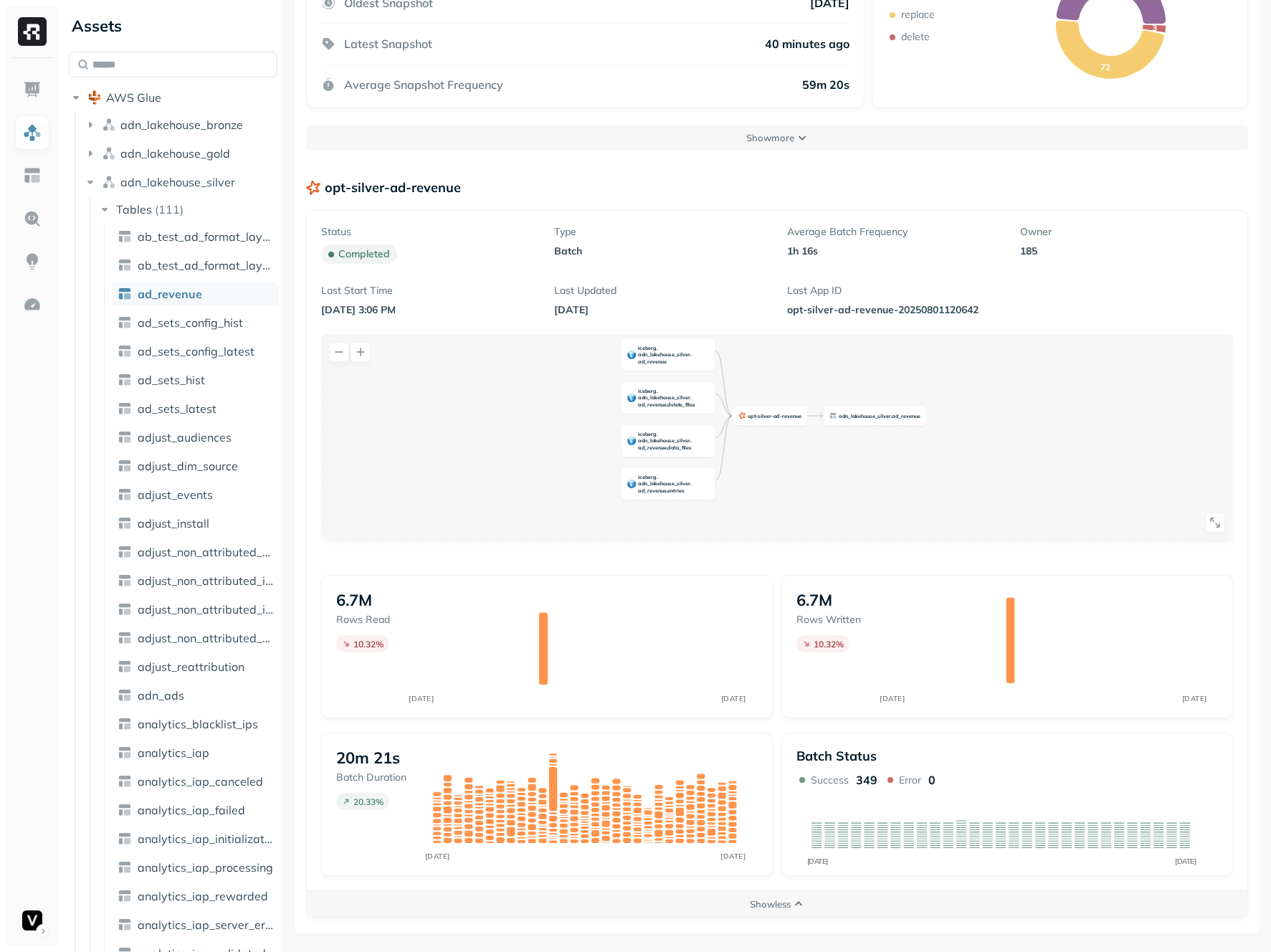
click at [622, 538] on div "opt - silver - ad - revenue iceberg . adn _ lakehouse _ silver . ad _ revenue i…" at bounding box center [777, 437] width 910 height 205
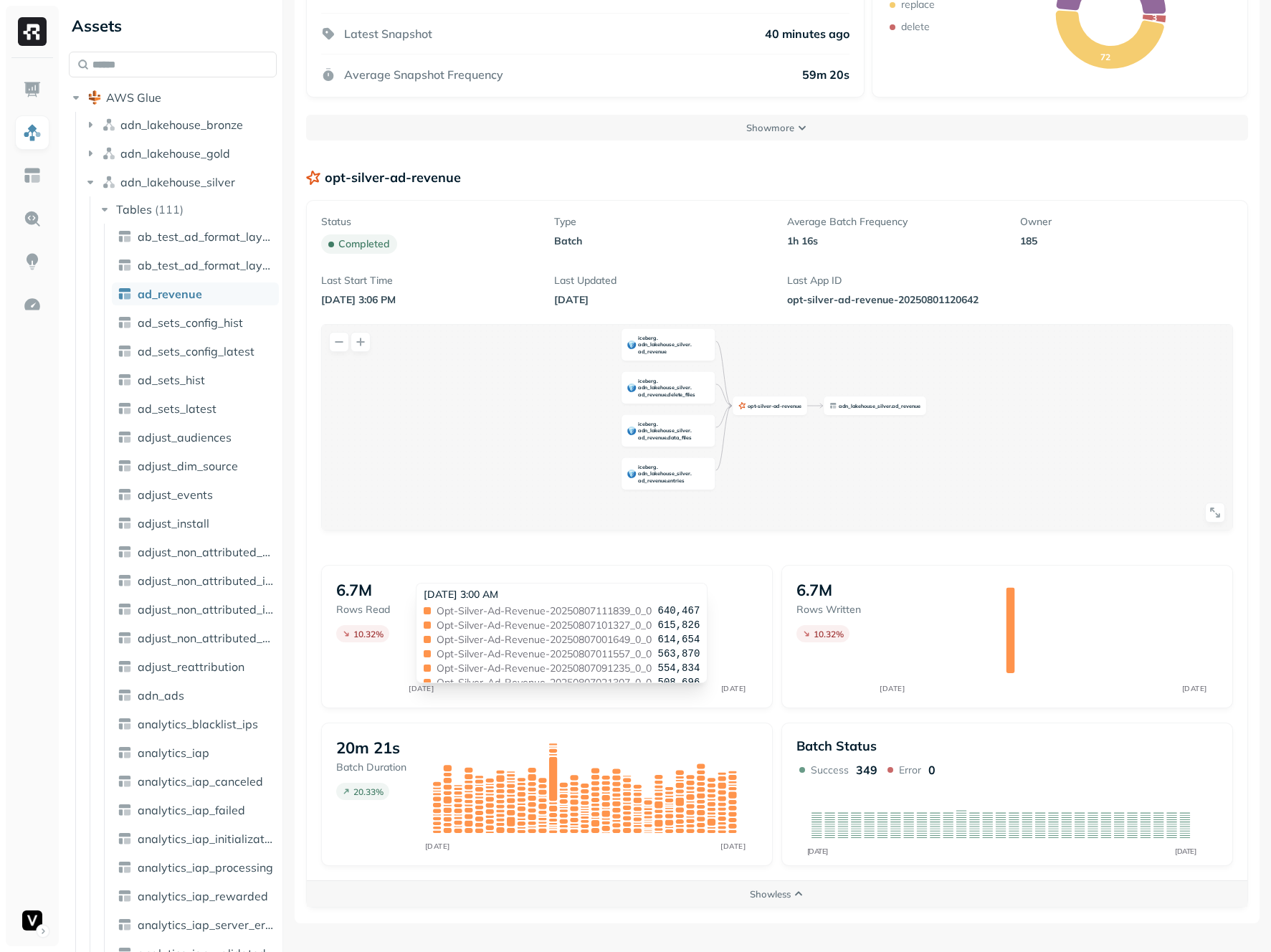
scroll to position [0, 0]
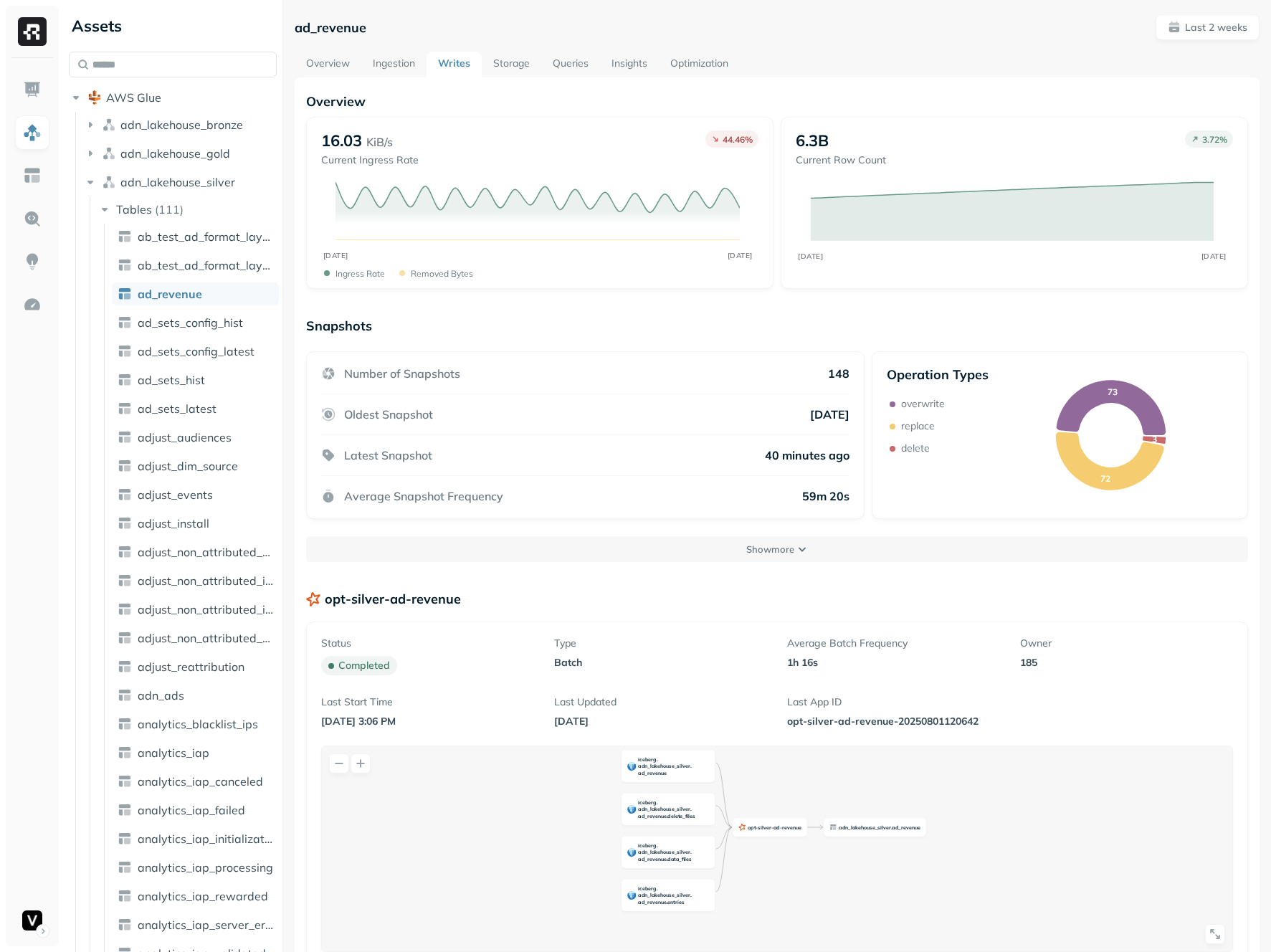
drag, startPoint x: 705, startPoint y: 636, endPoint x: 629, endPoint y: 605, distance: 82.1
click at [645, 565] on div "Overview 16.03 KiB/s Current Ingress Rate 44.46 % JUL 27 AUG 10 Ingress Rate Re…" at bounding box center [778, 711] width 942 height 1235
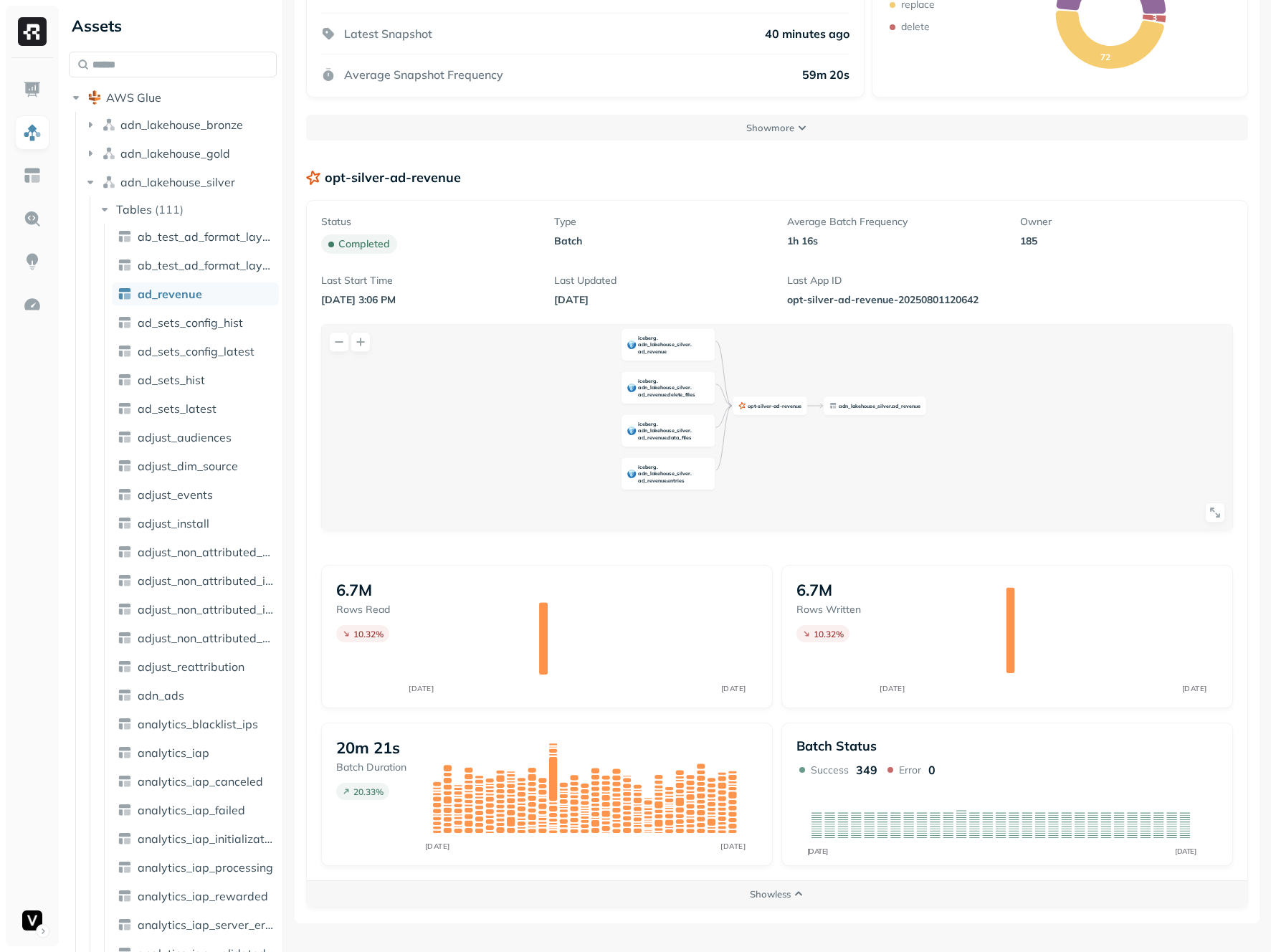
click at [785, 656] on div "6.7M Rows written 10.32 % JUL 27 AUG 10" at bounding box center [1007, 636] width 452 height 143
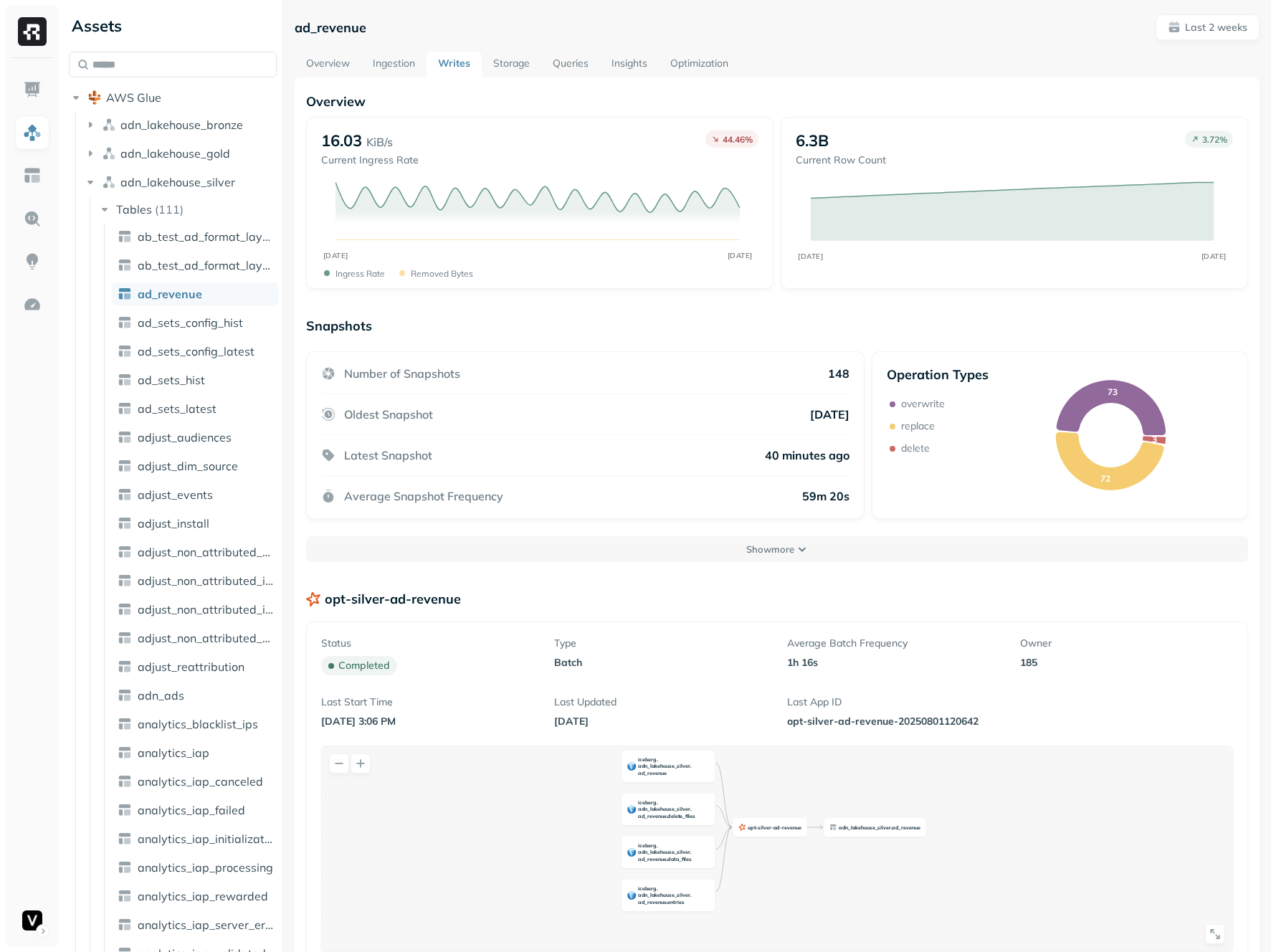
scroll to position [421, 0]
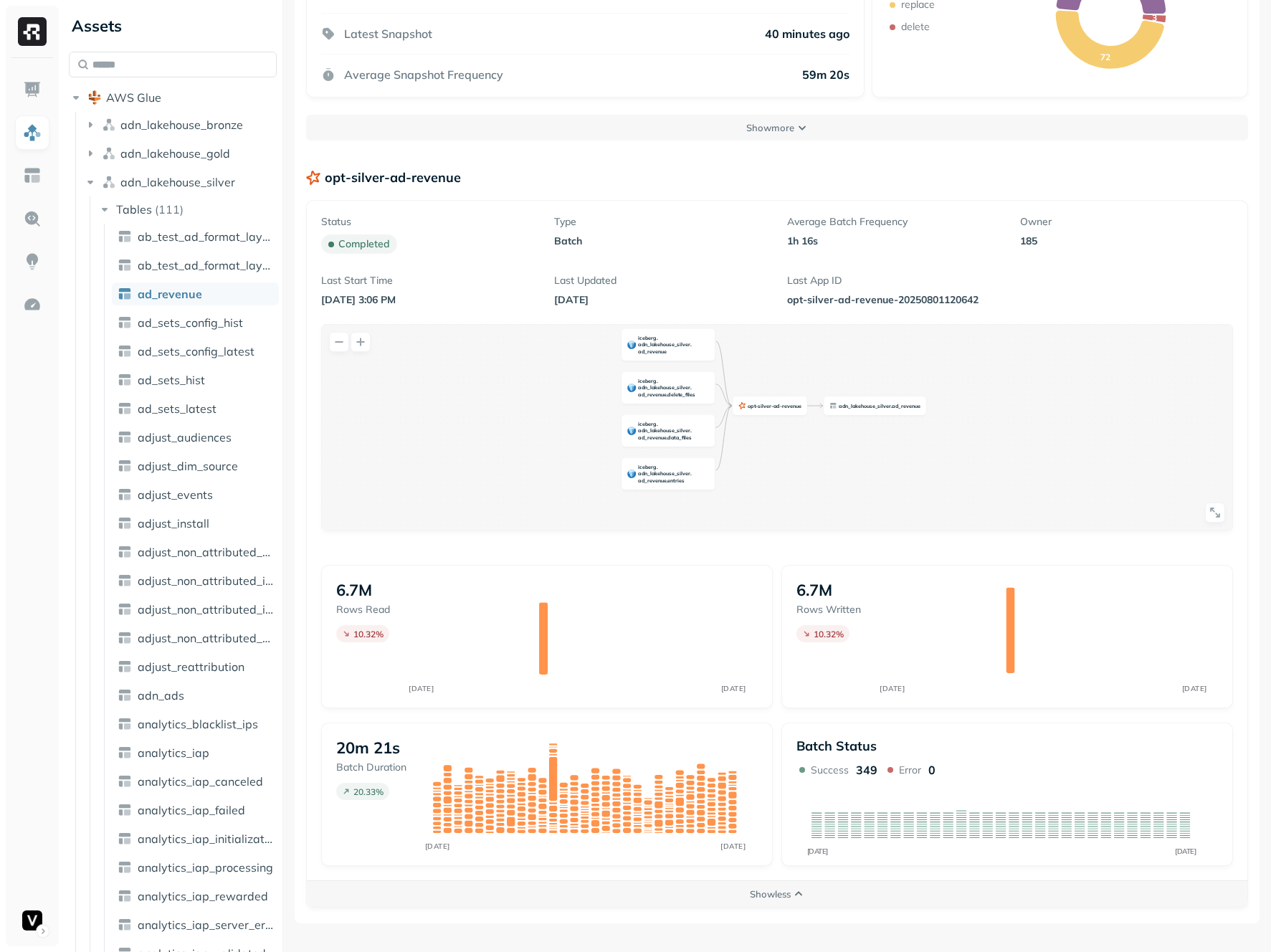
click at [348, 592] on p "6.7M" at bounding box center [354, 590] width 36 height 20
click at [811, 593] on p "6.7M" at bounding box center [815, 590] width 36 height 20
click at [357, 585] on p "6.7M" at bounding box center [354, 590] width 36 height 20
click at [820, 592] on p "6.7M" at bounding box center [815, 590] width 36 height 20
click at [360, 592] on p "6.7M" at bounding box center [354, 590] width 36 height 20
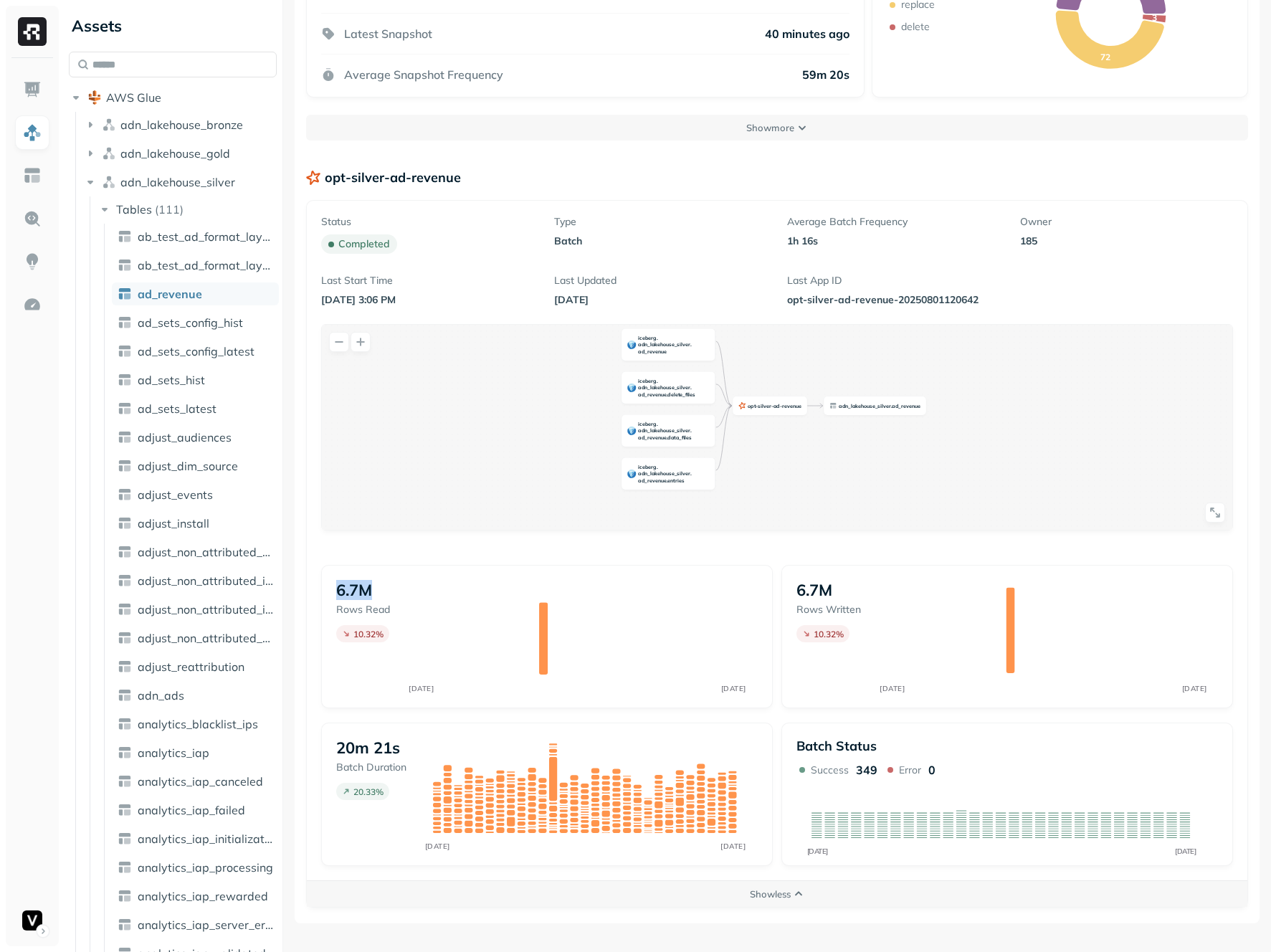
click at [360, 592] on p "6.7M" at bounding box center [354, 590] width 36 height 20
click at [449, 576] on div "6.7M Rows read 10.32 % JUL 27 AUG 10" at bounding box center [547, 636] width 452 height 143
